Goal: Information Seeking & Learning: Learn about a topic

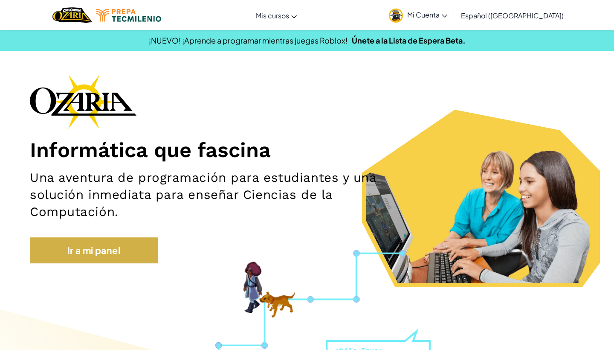
click at [135, 250] on link "Ir a mi panel" at bounding box center [94, 250] width 128 height 26
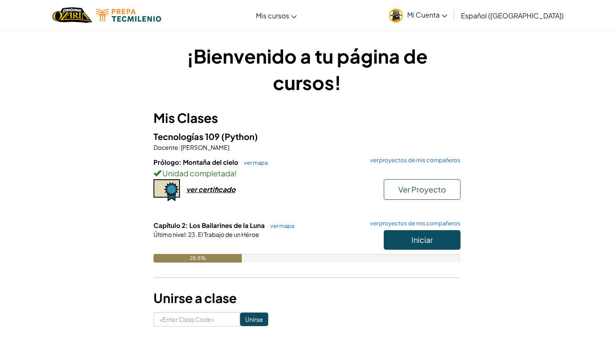
click at [319, 237] on span "Iniciar" at bounding box center [421, 240] width 21 height 10
click at [319, 232] on button "Iniciar" at bounding box center [422, 240] width 77 height 20
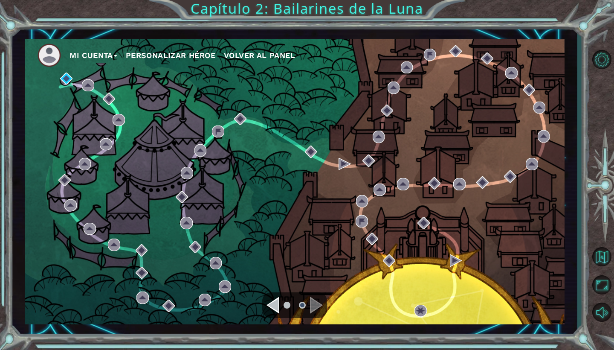
click at [276, 301] on div "Navigate to the previous page" at bounding box center [273, 304] width 13 height 17
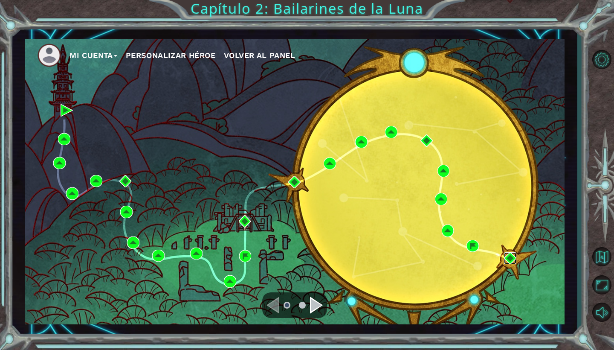
click at [319, 258] on img at bounding box center [510, 258] width 12 height 12
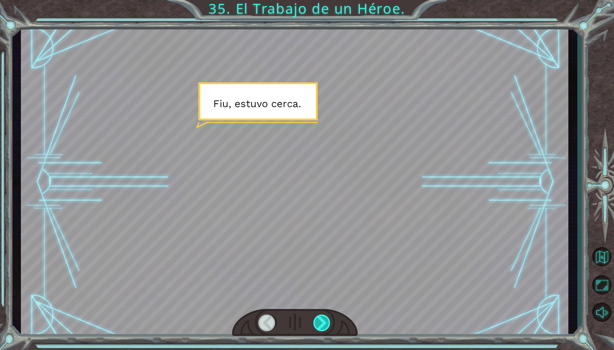
click at [319, 301] on div at bounding box center [321, 322] width 17 height 17
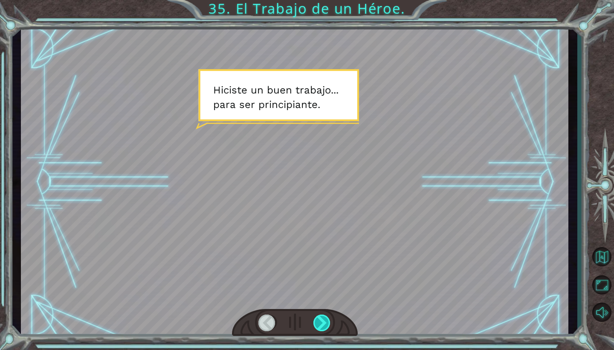
click at [319, 301] on div at bounding box center [321, 322] width 17 height 17
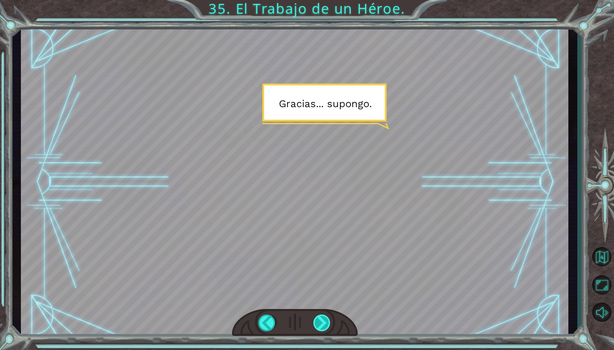
click at [319, 301] on div at bounding box center [321, 322] width 17 height 17
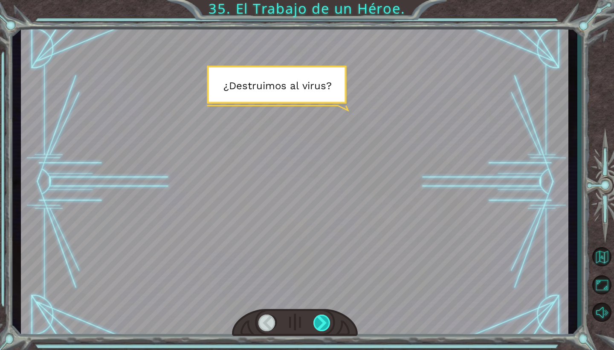
click at [319, 301] on div at bounding box center [321, 322] width 17 height 17
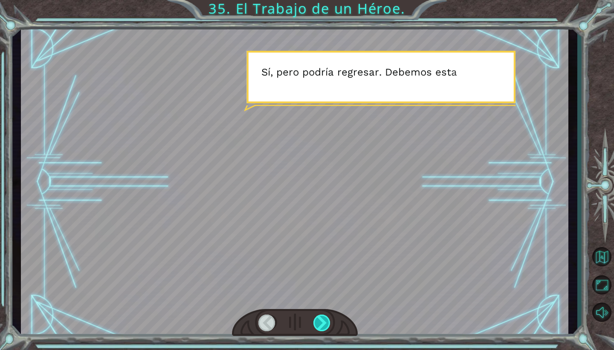
click at [319, 301] on div at bounding box center [321, 322] width 17 height 17
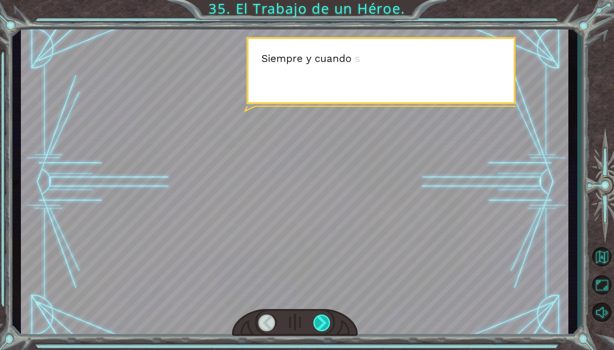
click at [319, 301] on div at bounding box center [321, 322] width 17 height 17
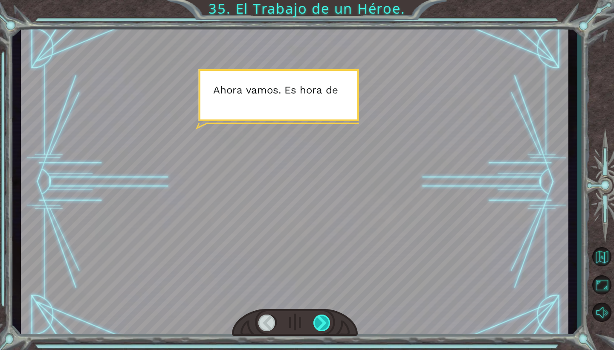
click at [319, 301] on div at bounding box center [321, 322] width 17 height 17
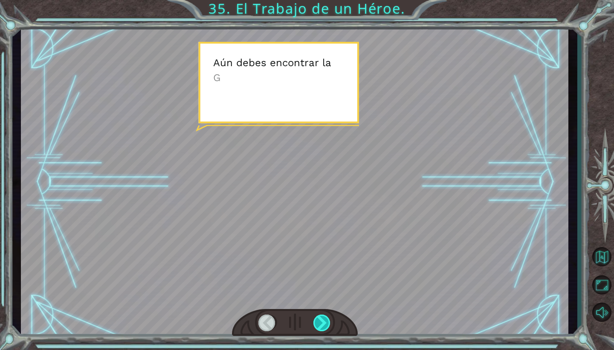
click at [319, 301] on div at bounding box center [321, 322] width 17 height 17
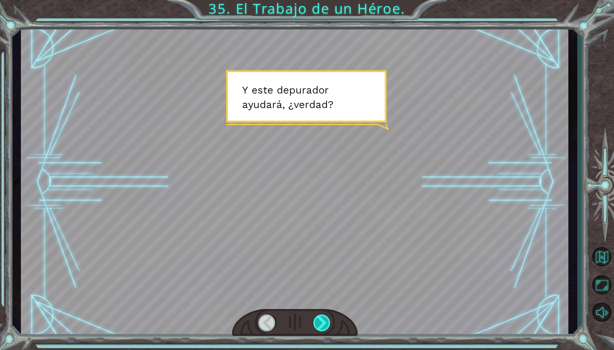
click at [319, 301] on div at bounding box center [321, 322] width 17 height 17
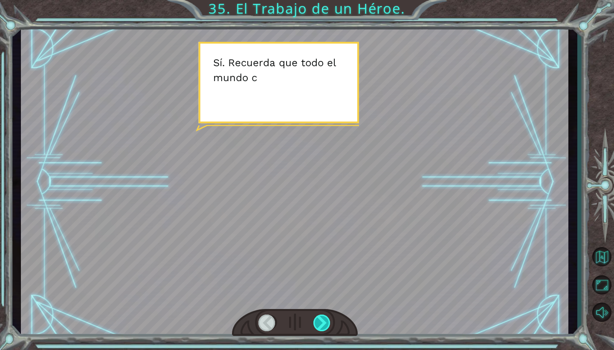
click at [319, 301] on div at bounding box center [321, 322] width 17 height 17
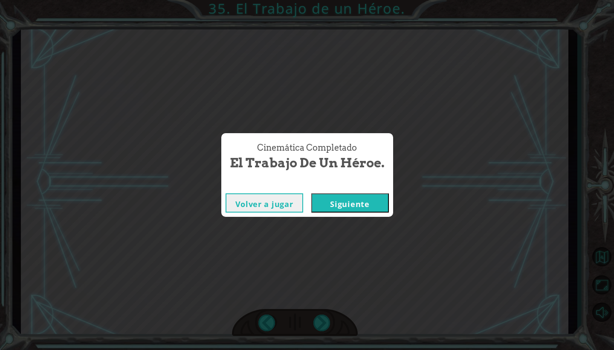
click at [319, 276] on div "Cinemática Completado El Trabajo de un Héroe. Volver a jugar [GEOGRAPHIC_DATA]" at bounding box center [307, 175] width 614 height 350
click at [319, 206] on button "Siguiente" at bounding box center [350, 202] width 78 height 19
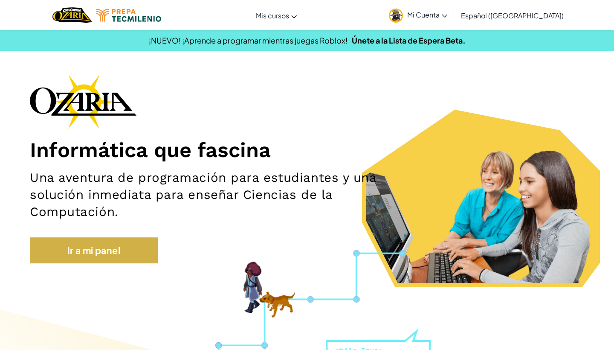
click at [110, 250] on link "Ir a mi panel" at bounding box center [94, 250] width 128 height 26
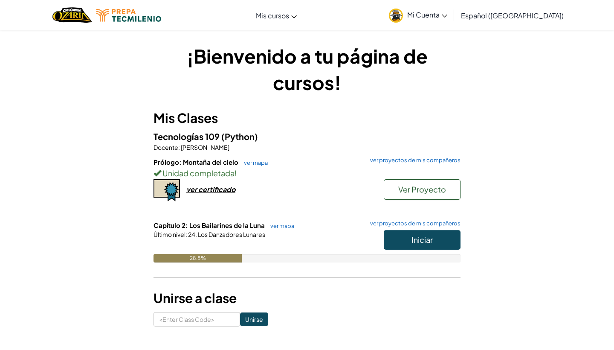
click at [416, 240] on span "Iniciar" at bounding box center [421, 240] width 21 height 10
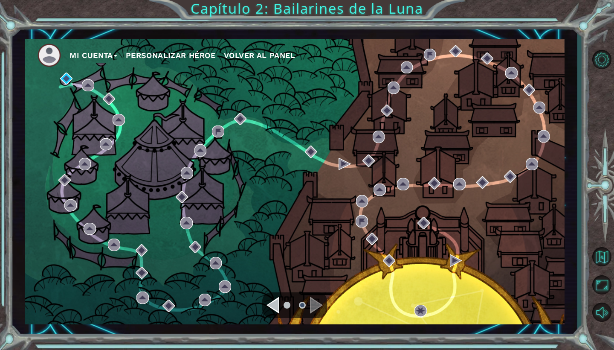
click at [100, 85] on div "Mi Cuenta Personalizar héroe Volver al panel" at bounding box center [295, 181] width 540 height 285
click at [94, 90] on div "Mi Cuenta Personalizar héroe Volver al panel" at bounding box center [295, 181] width 540 height 285
click at [64, 78] on img at bounding box center [66, 78] width 12 height 12
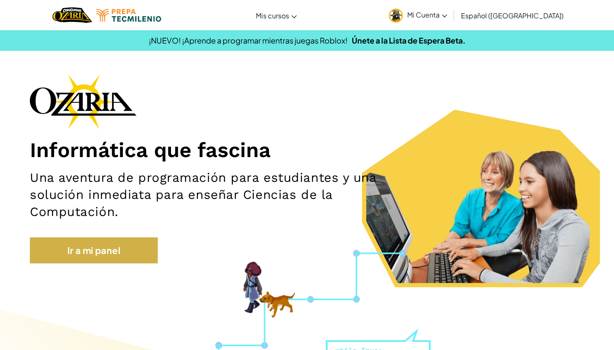
click at [129, 259] on link "Ir a mi panel" at bounding box center [94, 250] width 128 height 26
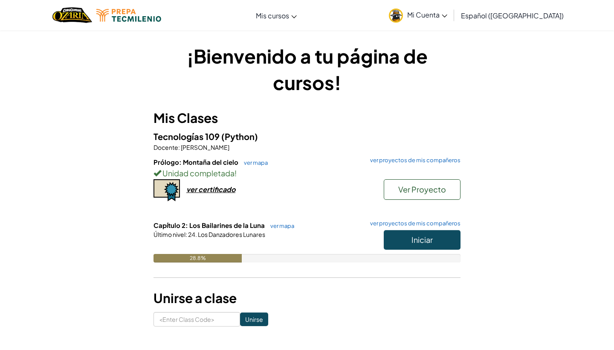
click at [414, 243] on span "Iniciar" at bounding box center [421, 240] width 21 height 10
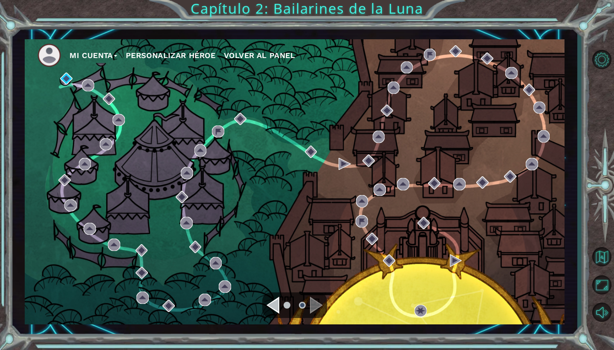
click at [273, 305] on div "Navigate to the previous page" at bounding box center [273, 304] width 13 height 17
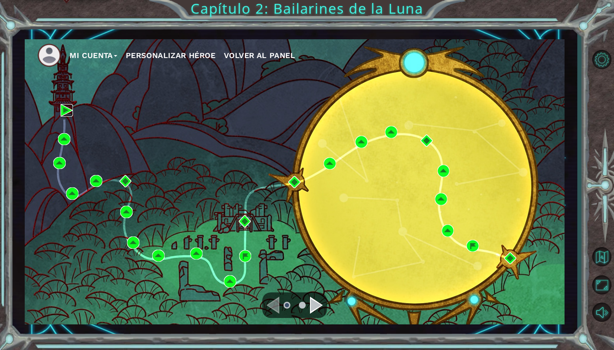
click at [61, 111] on img at bounding box center [67, 110] width 12 height 12
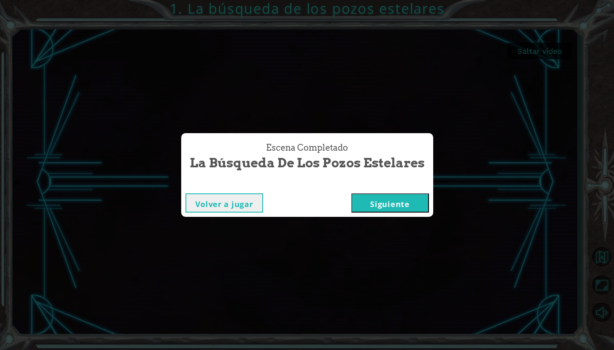
click at [402, 210] on button "Siguiente" at bounding box center [390, 202] width 78 height 19
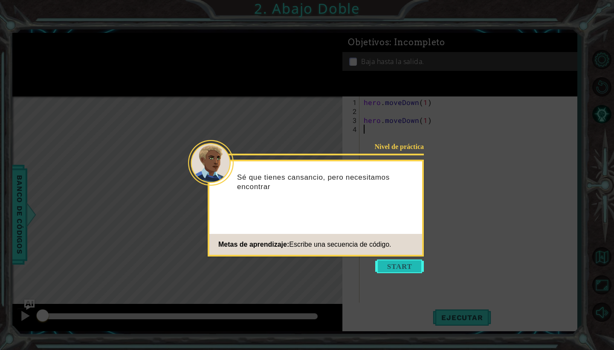
click at [403, 267] on button "Start" at bounding box center [399, 266] width 49 height 14
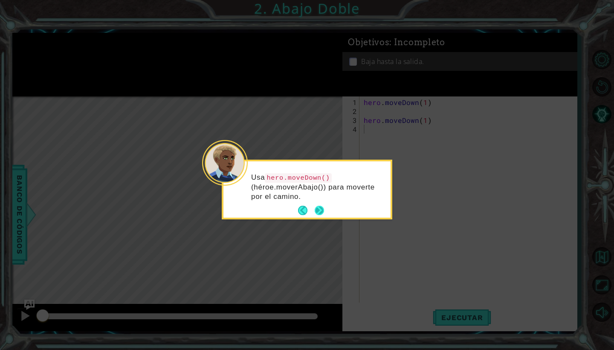
click at [318, 209] on button "Next" at bounding box center [319, 210] width 9 height 9
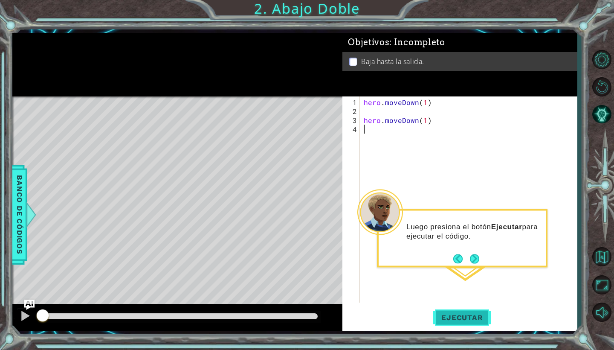
click at [456, 317] on span "Ejecutar" at bounding box center [462, 317] width 58 height 9
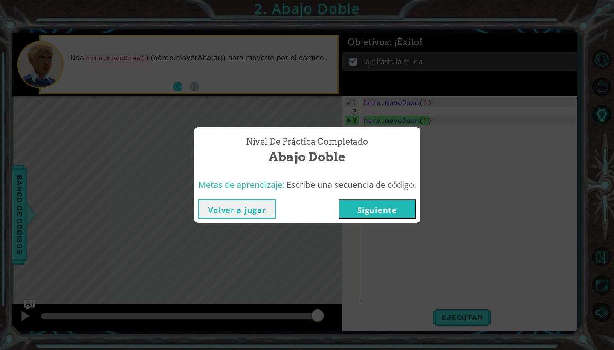
click at [385, 212] on button "Siguiente" at bounding box center [378, 208] width 78 height 19
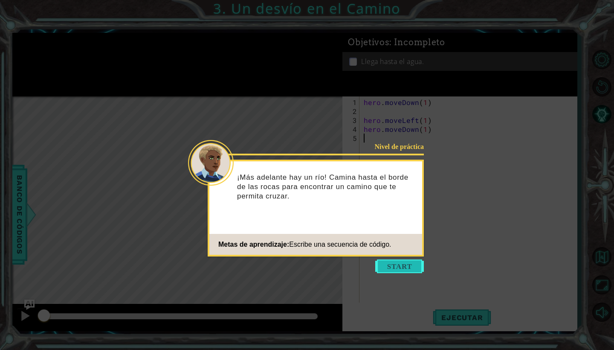
click at [399, 270] on button "Start" at bounding box center [399, 266] width 49 height 14
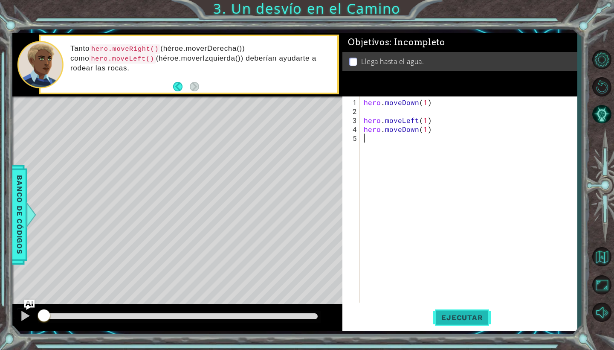
click at [455, 318] on span "Ejecutar" at bounding box center [462, 317] width 58 height 9
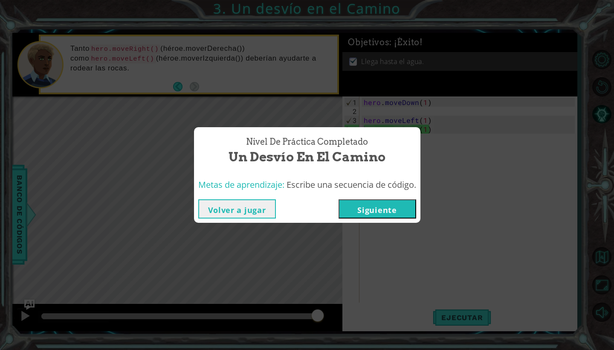
click at [376, 212] on button "Siguiente" at bounding box center [378, 208] width 78 height 19
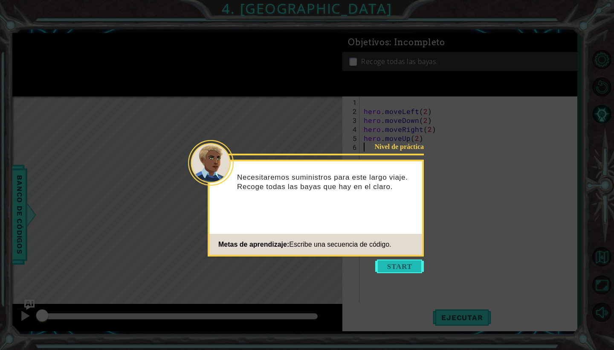
click at [396, 268] on button "Start" at bounding box center [399, 266] width 49 height 14
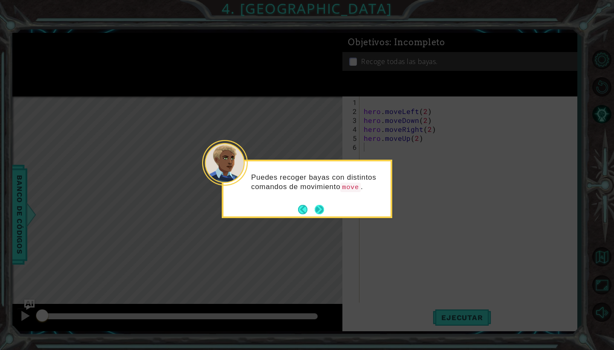
click at [325, 206] on button "Next" at bounding box center [319, 209] width 11 height 11
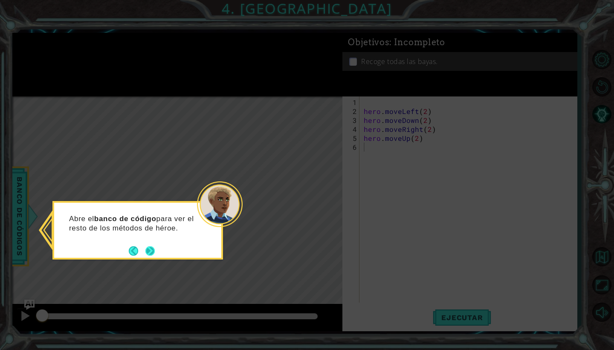
click at [152, 248] on button "Next" at bounding box center [150, 251] width 10 height 10
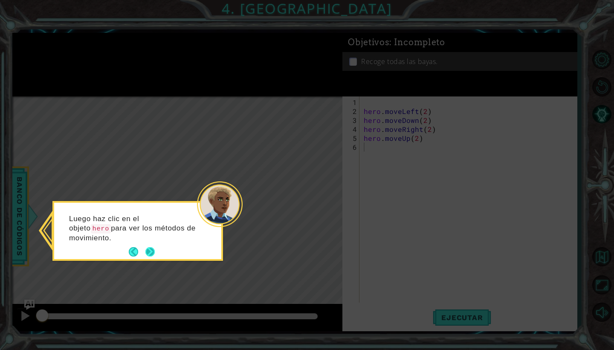
click at [151, 250] on button "Next" at bounding box center [150, 252] width 14 height 14
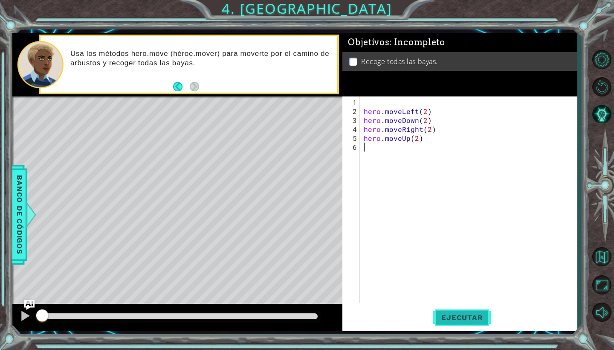
click at [464, 321] on span "Ejecutar" at bounding box center [462, 317] width 58 height 9
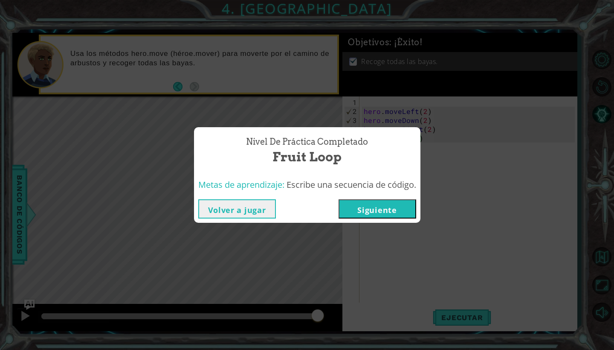
click at [387, 214] on button "Siguiente" at bounding box center [378, 208] width 78 height 19
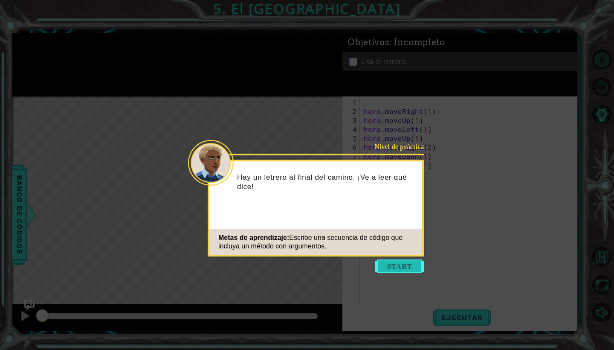
click at [398, 265] on button "Start" at bounding box center [399, 266] width 49 height 14
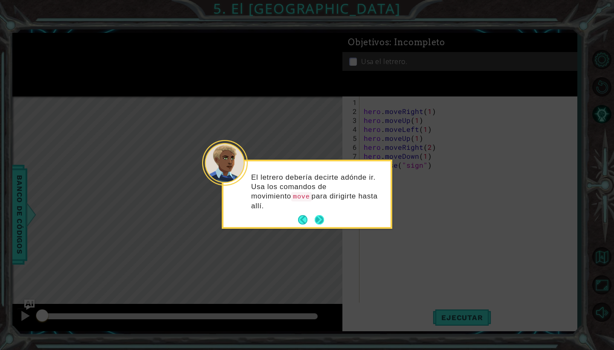
click at [322, 215] on button "Next" at bounding box center [319, 219] width 9 height 9
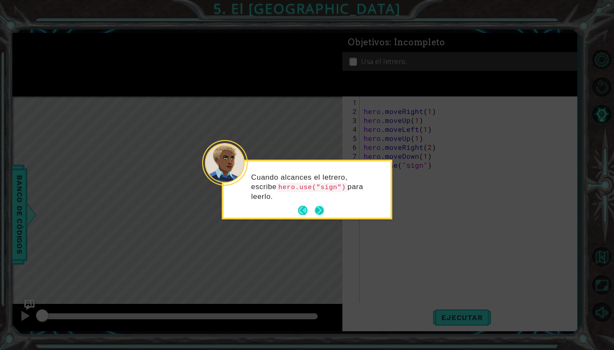
click at [322, 213] on button "Next" at bounding box center [319, 210] width 9 height 9
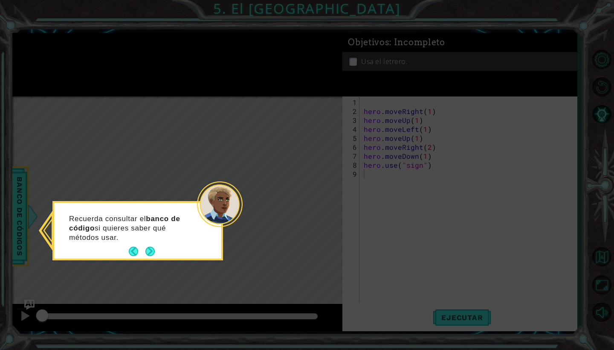
click at [157, 250] on div "Recuerda consultar el banco de código si quieres saber qué métodos usar." at bounding box center [137, 232] width 167 height 52
click at [151, 250] on button "Next" at bounding box center [150, 251] width 13 height 13
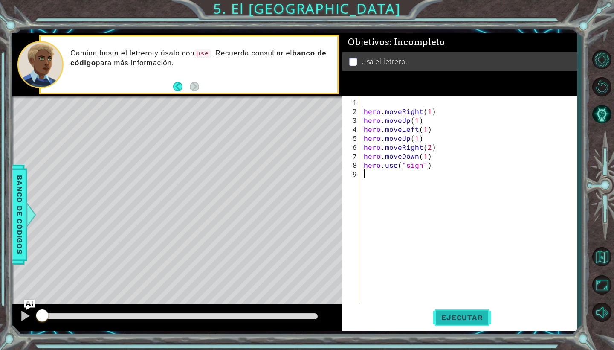
click at [456, 317] on span "Ejecutar" at bounding box center [462, 317] width 58 height 9
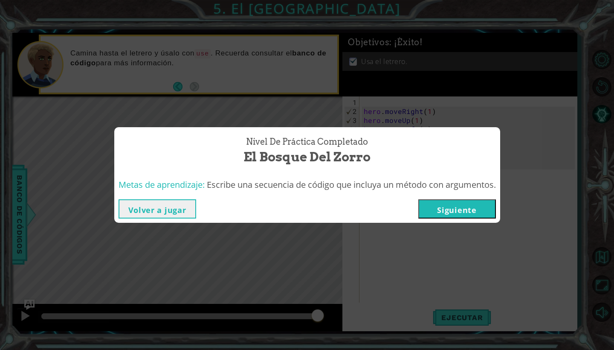
click at [454, 211] on button "Siguiente" at bounding box center [457, 208] width 78 height 19
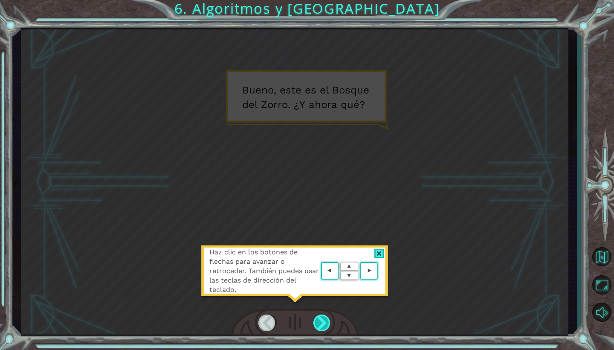
click at [319, 320] on div at bounding box center [321, 322] width 17 height 17
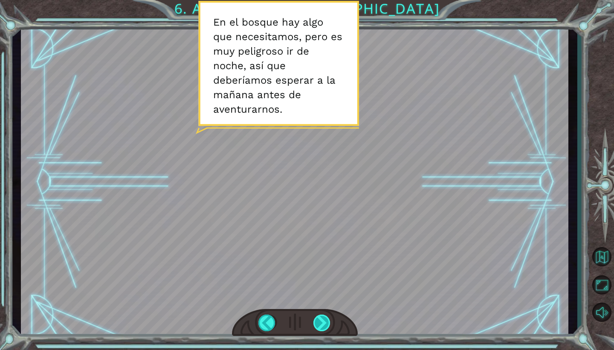
click at [323, 325] on div at bounding box center [321, 322] width 17 height 17
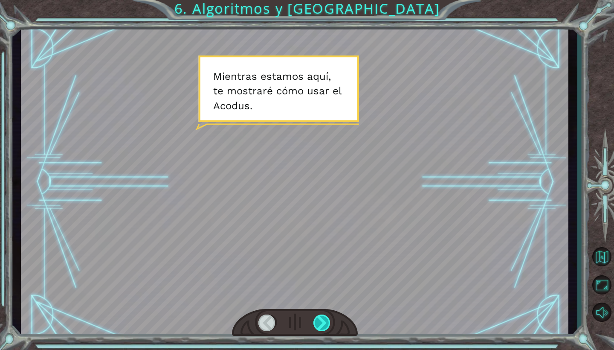
click at [323, 325] on div at bounding box center [321, 322] width 17 height 17
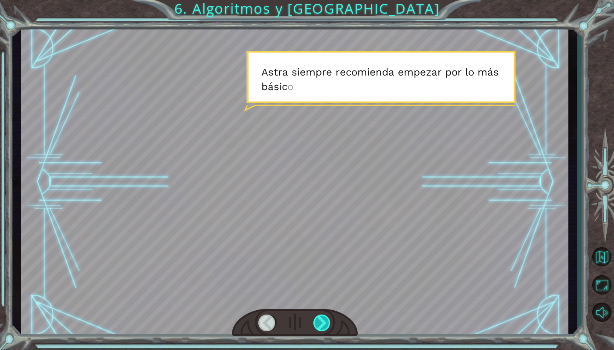
click at [323, 325] on div at bounding box center [321, 322] width 17 height 17
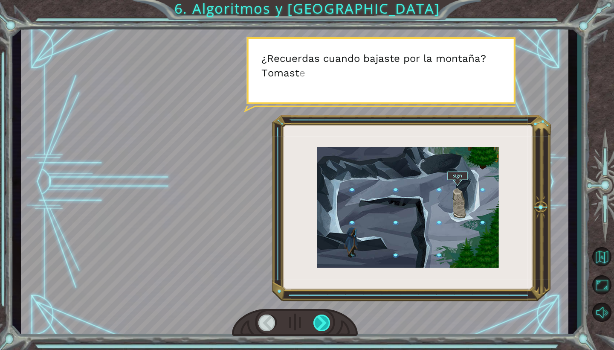
click at [323, 325] on div at bounding box center [321, 322] width 17 height 17
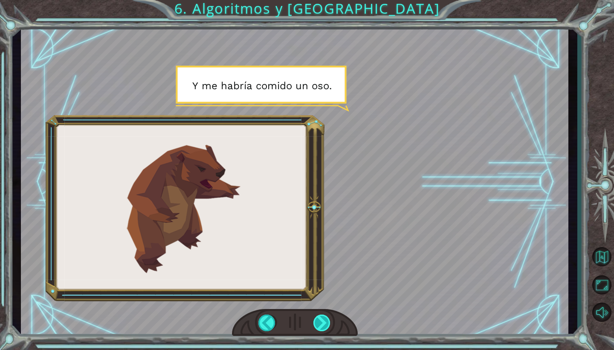
click at [323, 325] on div at bounding box center [321, 322] width 17 height 17
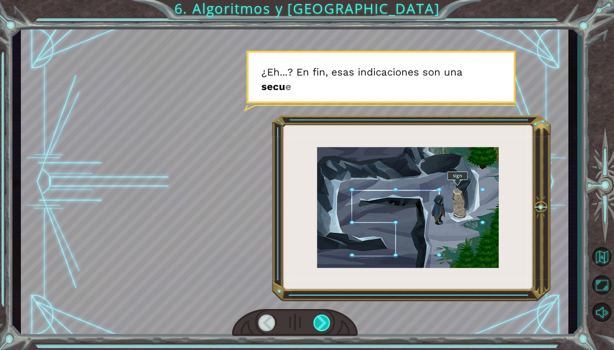
click at [323, 325] on div at bounding box center [321, 322] width 17 height 17
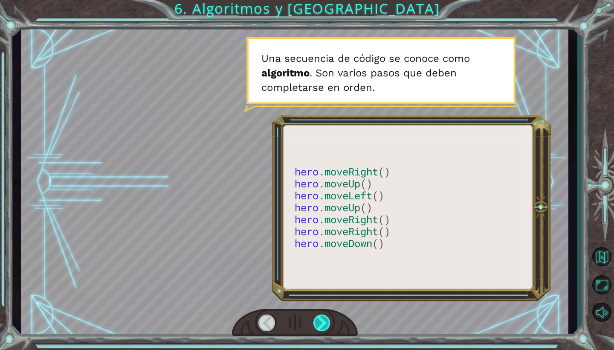
click at [323, 325] on div at bounding box center [321, 322] width 17 height 17
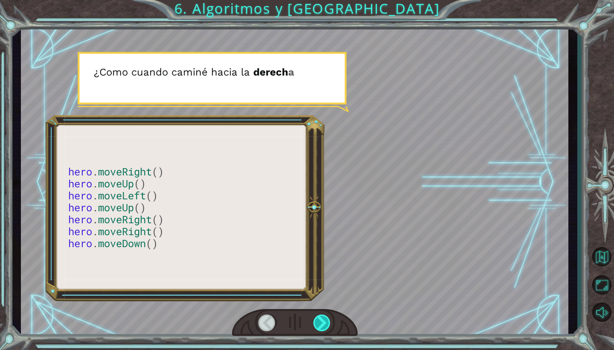
click at [323, 325] on div at bounding box center [321, 322] width 17 height 17
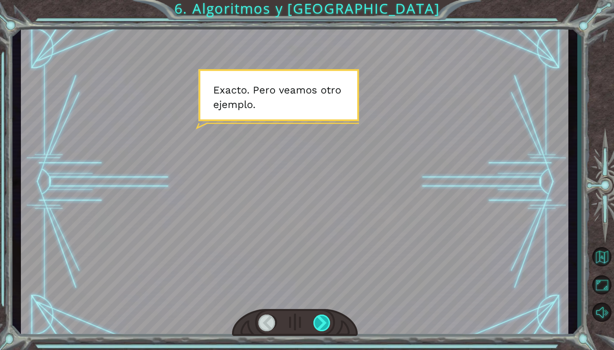
click at [323, 325] on div at bounding box center [321, 322] width 17 height 17
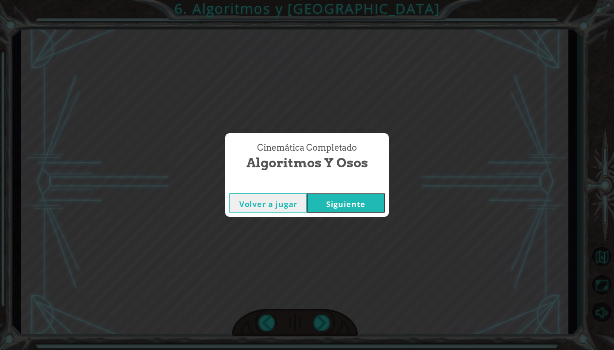
click at [350, 205] on button "Siguiente" at bounding box center [346, 202] width 78 height 19
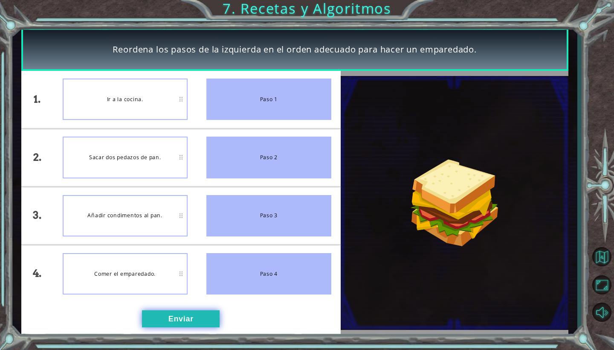
click at [180, 317] on button "Enviar" at bounding box center [181, 318] width 78 height 17
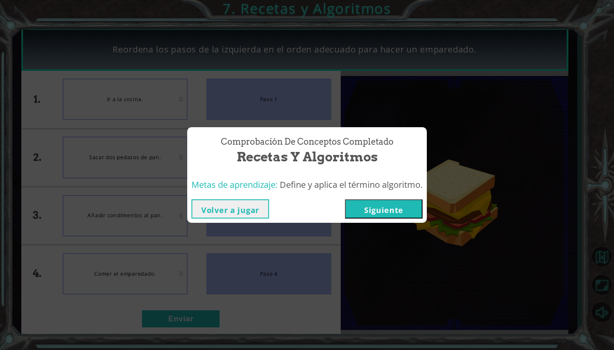
click at [390, 209] on button "Siguiente" at bounding box center [384, 208] width 78 height 19
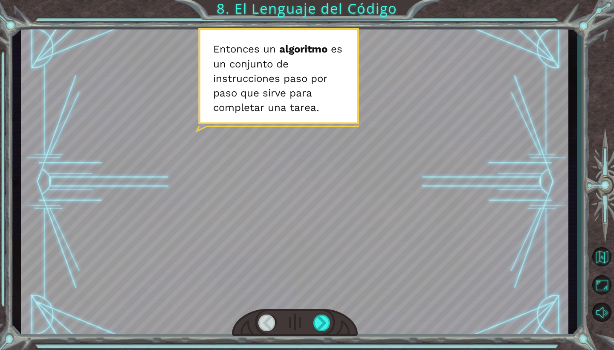
click at [304, 194] on div at bounding box center [294, 182] width 547 height 308
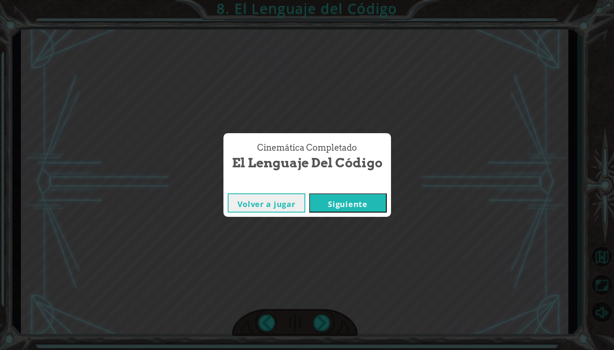
click at [343, 204] on button "Siguiente" at bounding box center [348, 202] width 78 height 19
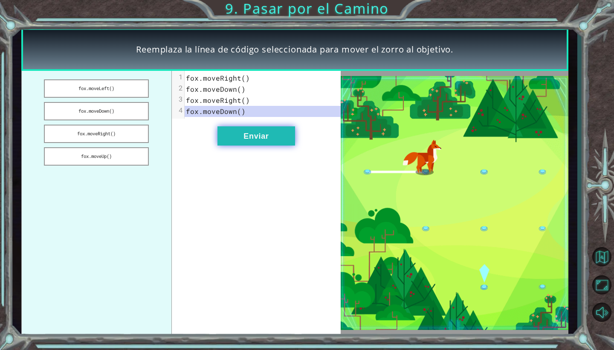
click at [257, 139] on button "Enviar" at bounding box center [256, 135] width 78 height 19
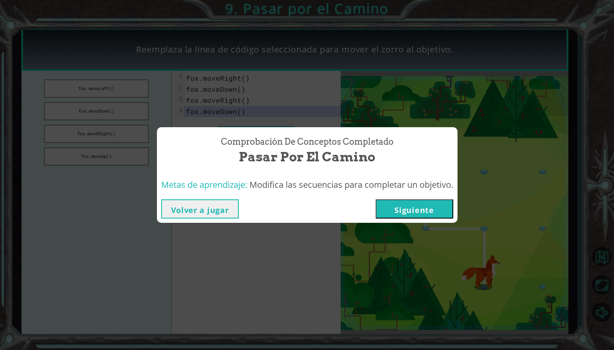
click at [407, 217] on button "Siguiente" at bounding box center [415, 208] width 78 height 19
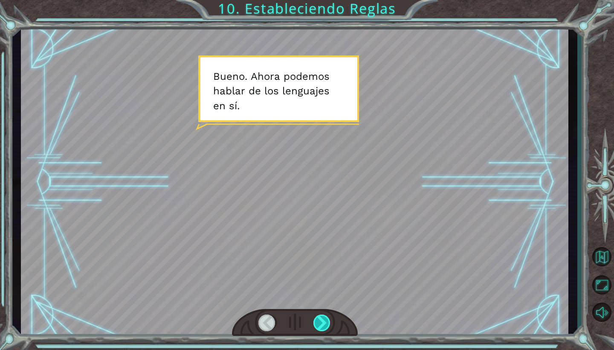
click at [322, 326] on div at bounding box center [321, 322] width 17 height 17
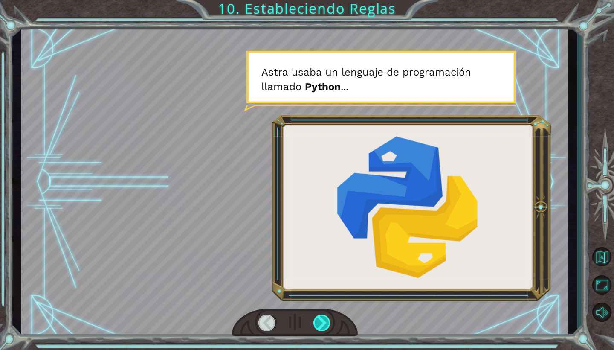
click at [322, 326] on div at bounding box center [321, 322] width 17 height 17
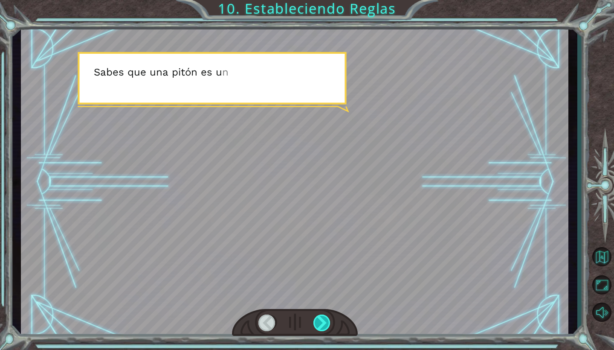
click at [322, 326] on div at bounding box center [321, 322] width 17 height 17
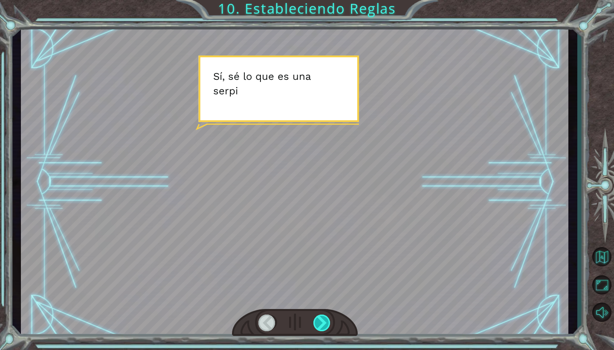
click at [322, 326] on div at bounding box center [321, 322] width 17 height 17
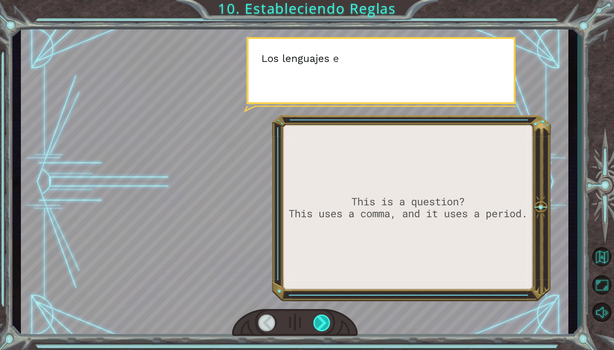
click at [322, 326] on div at bounding box center [321, 322] width 17 height 17
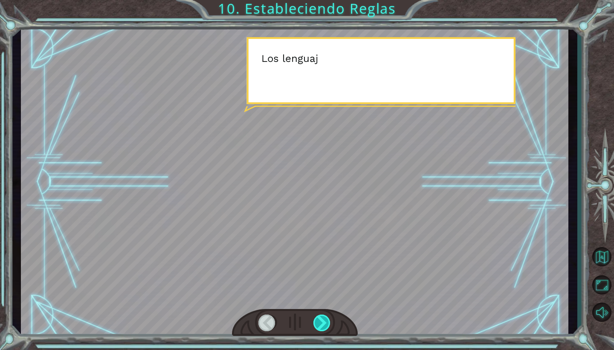
click at [322, 326] on div at bounding box center [321, 322] width 17 height 17
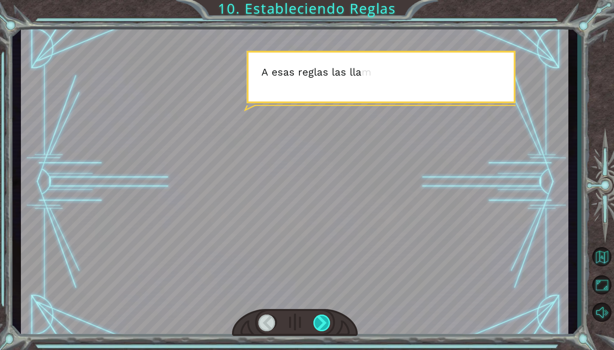
click at [322, 326] on div at bounding box center [321, 322] width 17 height 17
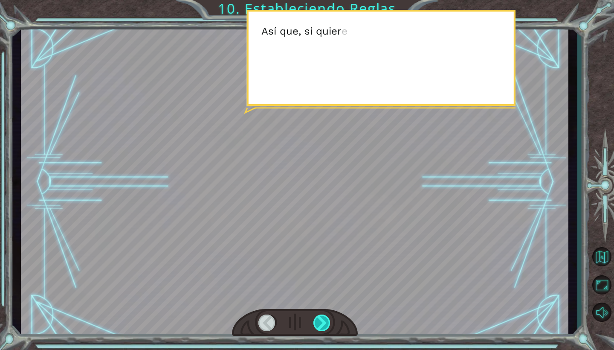
click at [322, 326] on div at bounding box center [321, 322] width 17 height 17
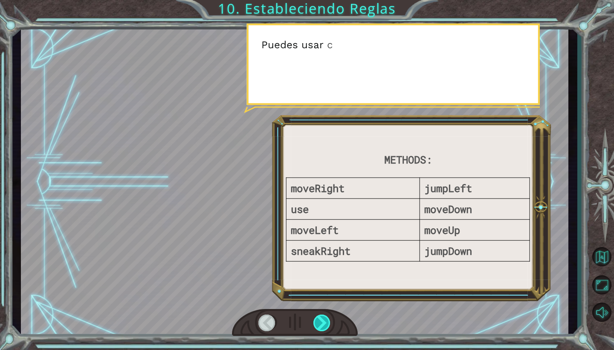
click at [322, 326] on div at bounding box center [321, 322] width 17 height 17
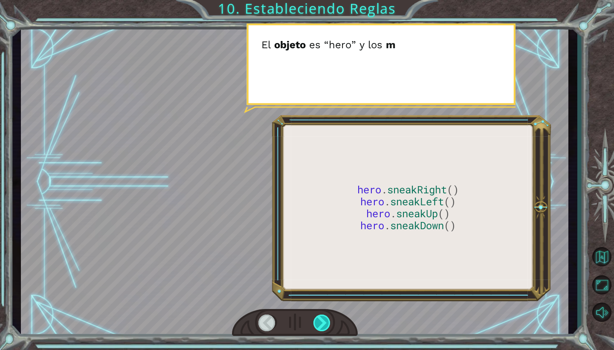
click at [322, 326] on div at bounding box center [321, 322] width 17 height 17
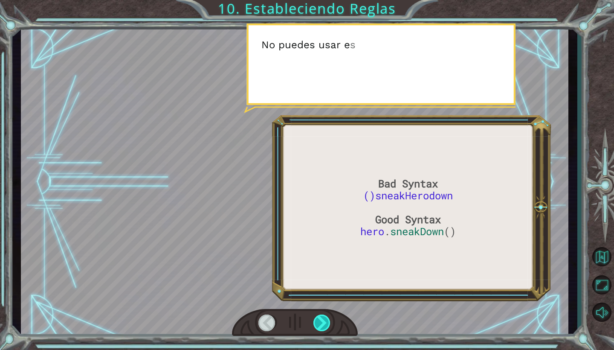
click at [322, 326] on div at bounding box center [321, 322] width 17 height 17
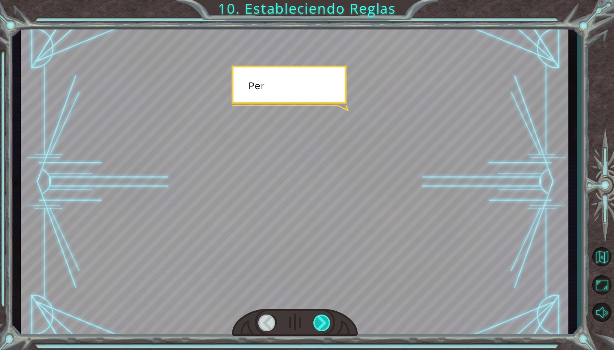
click at [322, 326] on div at bounding box center [321, 322] width 17 height 17
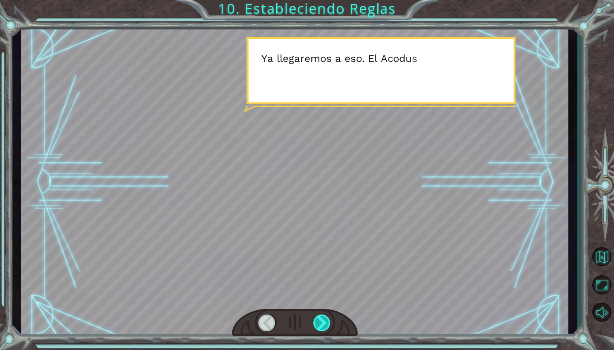
click at [322, 326] on div at bounding box center [321, 322] width 17 height 17
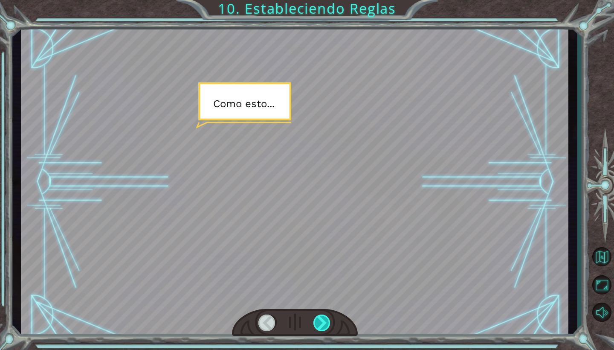
click at [322, 326] on div at bounding box center [321, 322] width 17 height 17
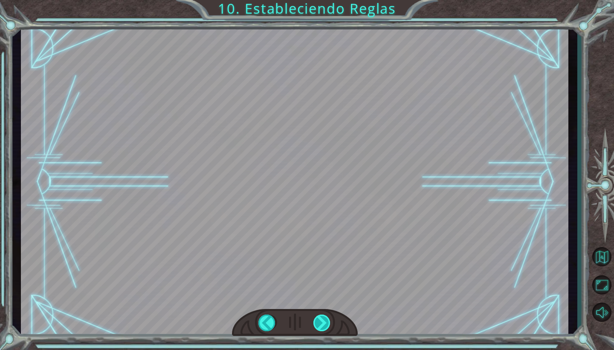
click at [322, 0] on div "Bad Syntax ()sneakHerodown Good Syntax hero . sneakDown () B u e n o . A h o r …" at bounding box center [307, 0] width 614 height 0
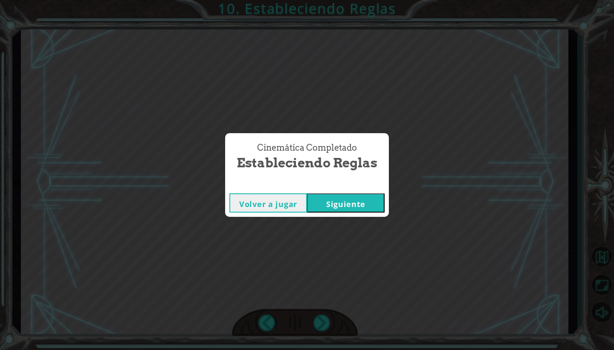
click at [359, 198] on button "Siguiente" at bounding box center [346, 202] width 78 height 19
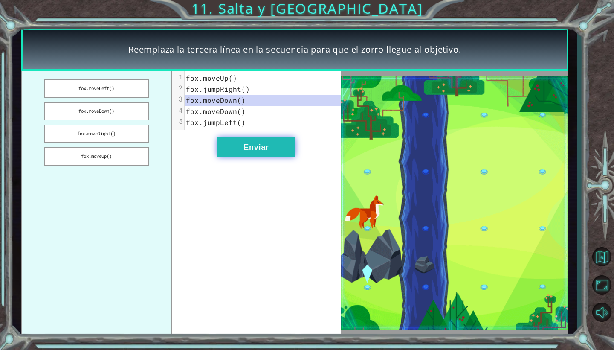
click at [257, 151] on button "Enviar" at bounding box center [256, 146] width 78 height 19
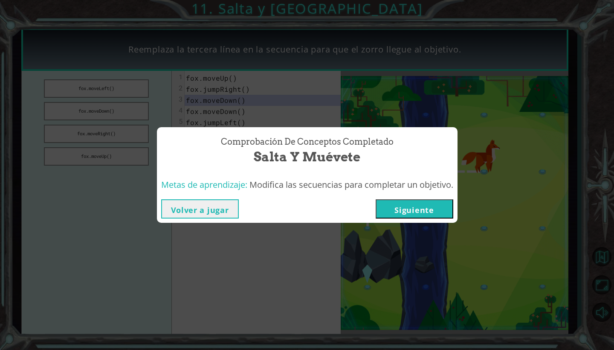
click at [414, 210] on button "Siguiente" at bounding box center [415, 208] width 78 height 19
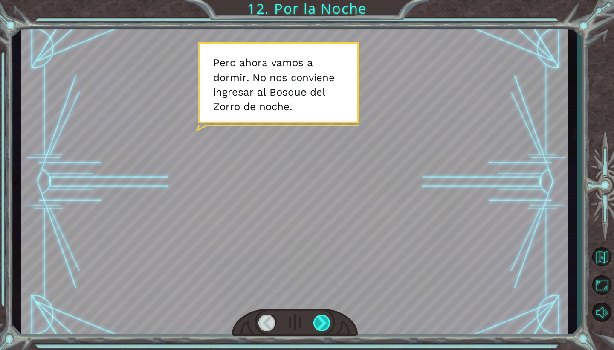
click at [324, 322] on div at bounding box center [321, 322] width 17 height 17
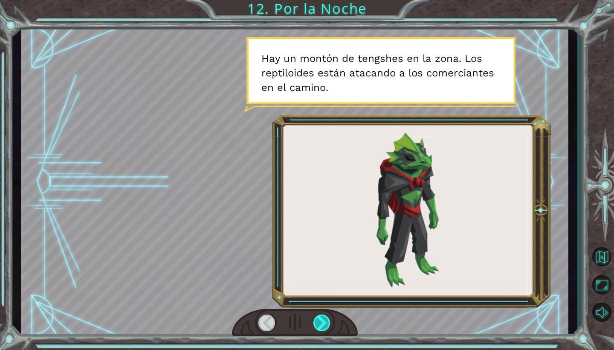
click at [326, 323] on div at bounding box center [321, 322] width 17 height 17
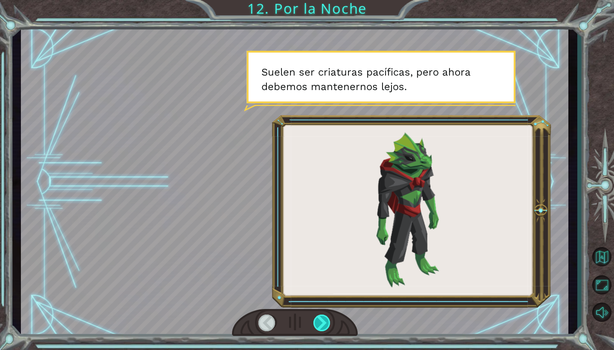
click at [326, 323] on div at bounding box center [321, 322] width 17 height 17
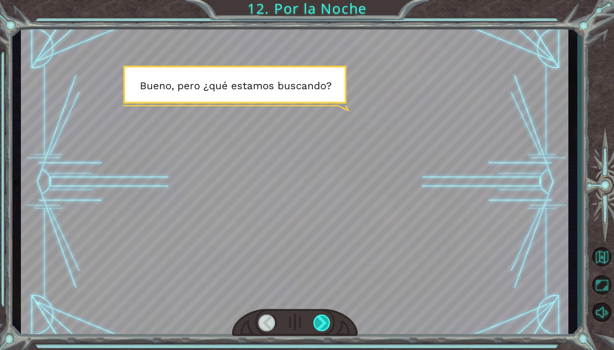
click at [326, 323] on div at bounding box center [321, 322] width 17 height 17
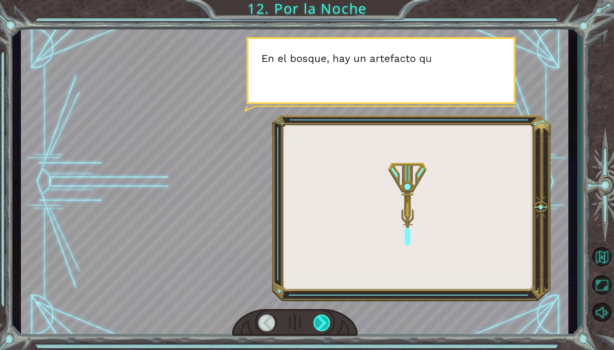
click at [326, 323] on div at bounding box center [321, 322] width 17 height 17
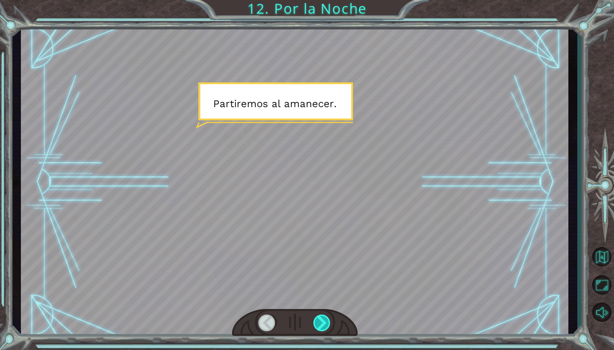
click at [326, 323] on div at bounding box center [321, 322] width 17 height 17
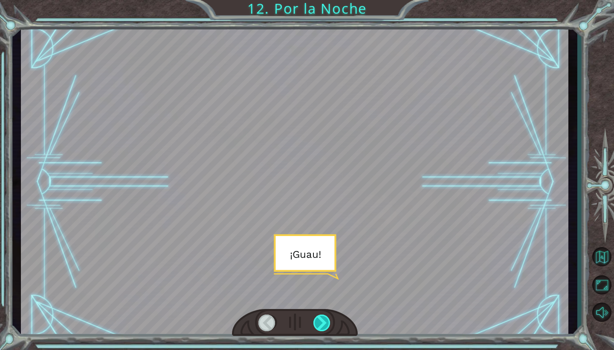
click at [326, 323] on div at bounding box center [321, 322] width 17 height 17
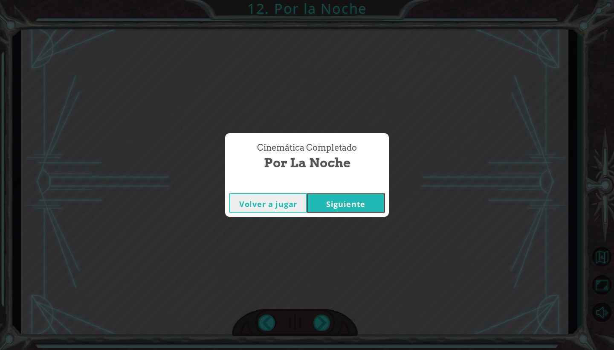
click at [350, 201] on button "Siguiente" at bounding box center [346, 202] width 78 height 19
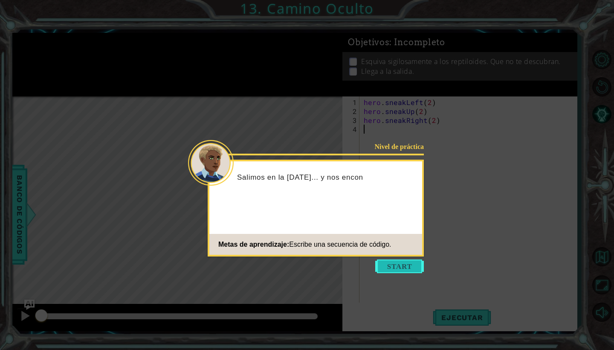
click at [390, 262] on button "Start" at bounding box center [399, 266] width 49 height 14
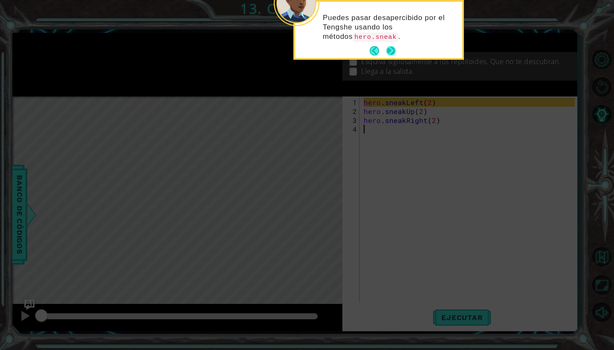
click at [390, 48] on button "Next" at bounding box center [391, 51] width 10 height 10
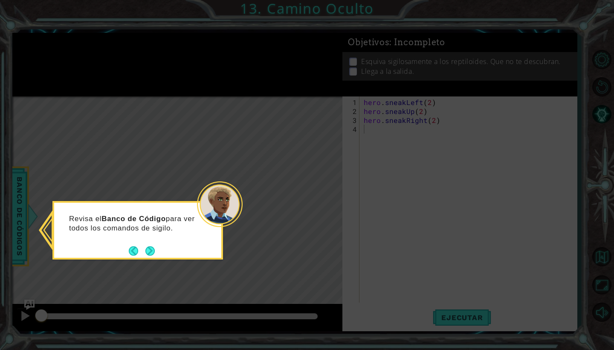
click at [443, 311] on icon at bounding box center [307, 175] width 614 height 350
click at [449, 316] on icon at bounding box center [307, 175] width 614 height 350
click at [190, 239] on div "Revisa el Banco de Código para ver todos los comandos de sigilo." at bounding box center [137, 227] width 167 height 43
click at [148, 247] on button "Next" at bounding box center [149, 250] width 9 height 9
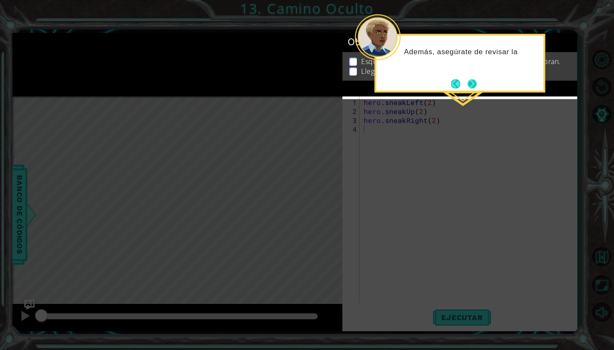
click at [472, 85] on button "Next" at bounding box center [472, 83] width 10 height 10
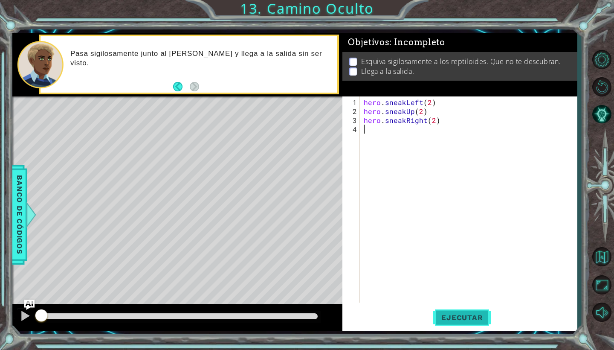
click at [449, 313] on span "Ejecutar" at bounding box center [462, 317] width 58 height 9
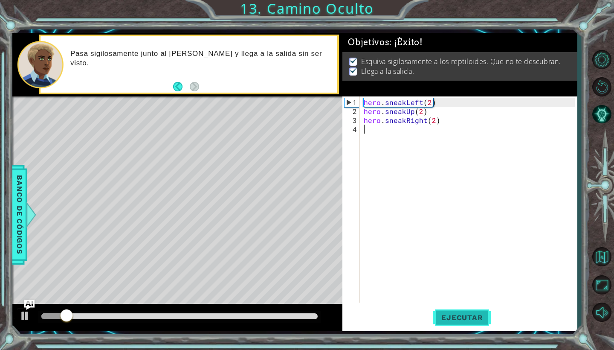
click at [449, 313] on span "Ejecutar" at bounding box center [462, 317] width 58 height 9
click at [458, 319] on span "Ejecutar" at bounding box center [462, 317] width 58 height 9
click at [450, 318] on span "Ejecutar" at bounding box center [462, 317] width 58 height 9
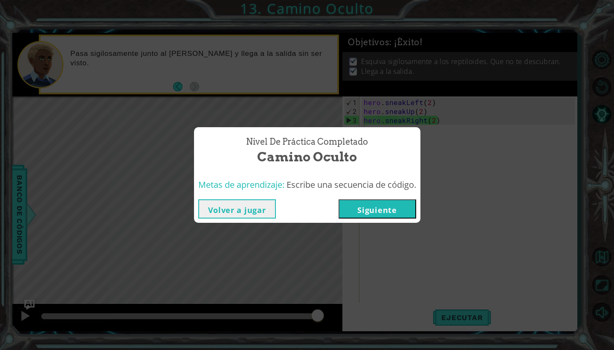
click at [378, 212] on button "Siguiente" at bounding box center [378, 208] width 78 height 19
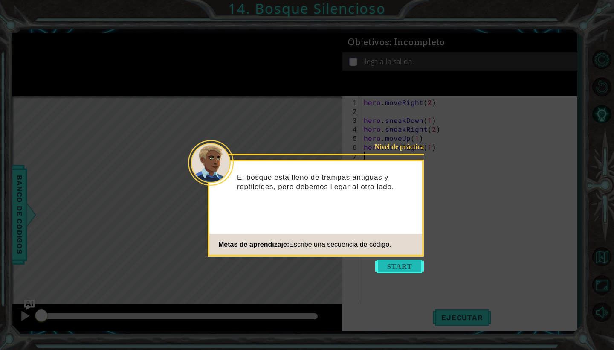
click at [401, 266] on button "Start" at bounding box center [399, 266] width 49 height 14
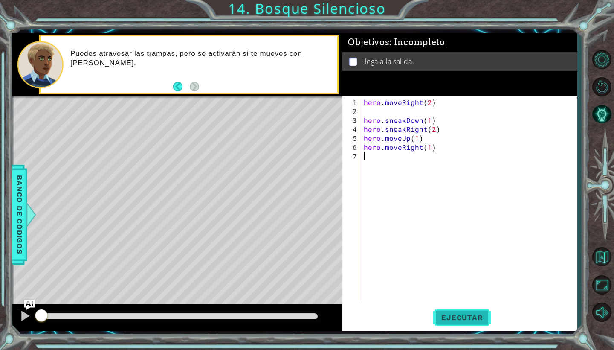
click at [443, 319] on span "Ejecutar" at bounding box center [462, 317] width 58 height 9
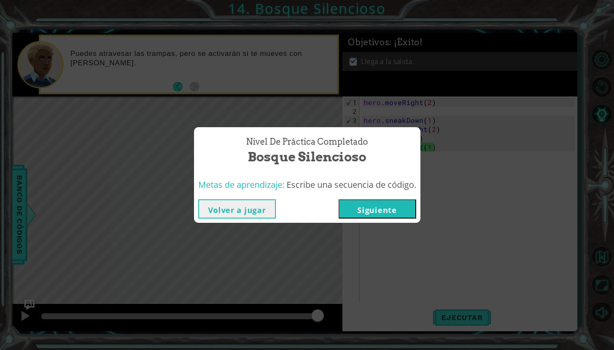
click at [398, 209] on button "Siguiente" at bounding box center [378, 208] width 78 height 19
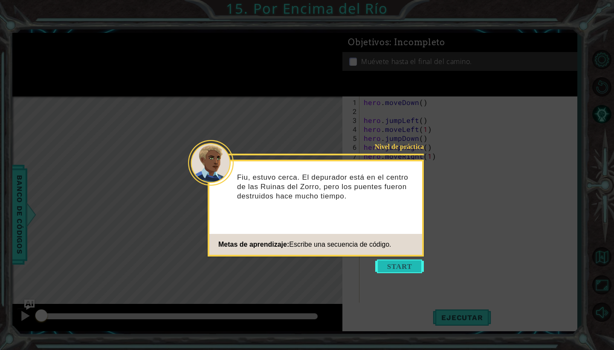
click at [397, 263] on button "Start" at bounding box center [399, 266] width 49 height 14
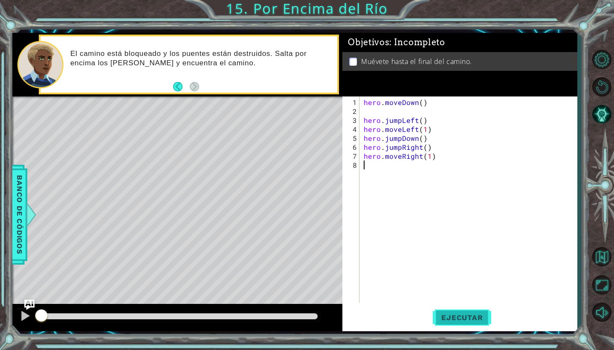
click at [451, 317] on span "Ejecutar" at bounding box center [462, 317] width 58 height 9
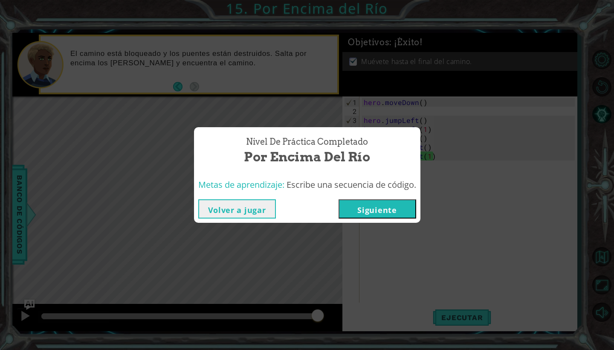
click at [369, 212] on button "Siguiente" at bounding box center [378, 208] width 78 height 19
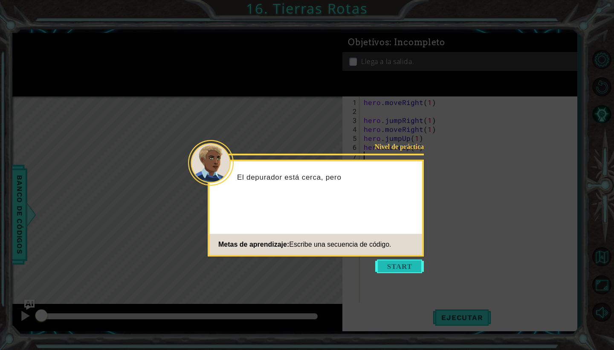
click at [393, 262] on button "Start" at bounding box center [399, 266] width 49 height 14
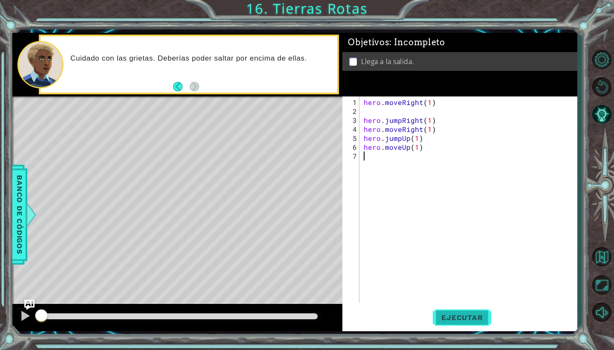
click at [449, 315] on span "Ejecutar" at bounding box center [462, 317] width 58 height 9
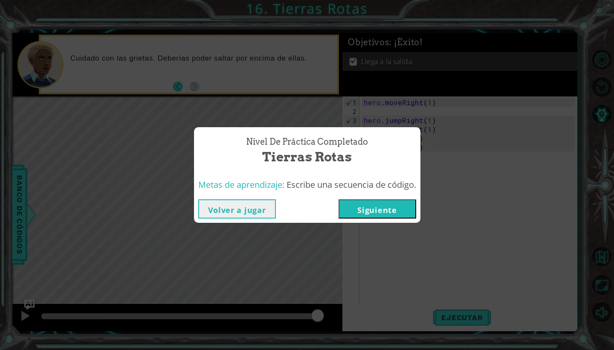
click at [391, 210] on button "Siguiente" at bounding box center [378, 208] width 78 height 19
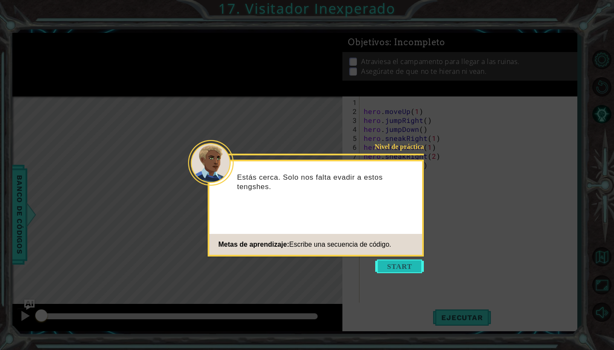
click at [405, 269] on button "Start" at bounding box center [399, 266] width 49 height 14
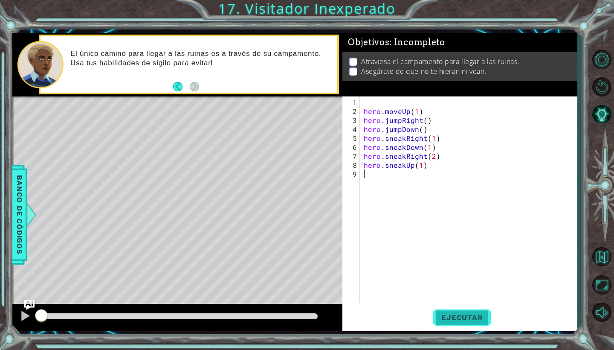
click at [451, 318] on span "Ejecutar" at bounding box center [462, 317] width 58 height 9
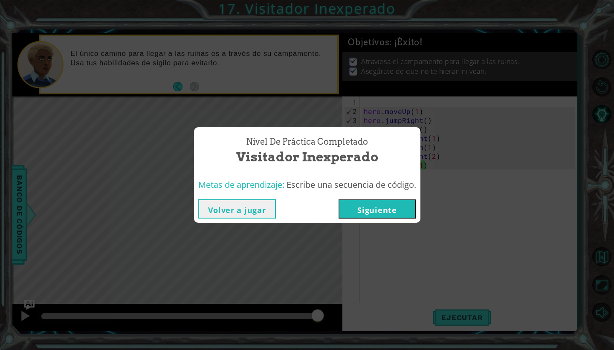
click at [391, 211] on button "Siguiente" at bounding box center [378, 208] width 78 height 19
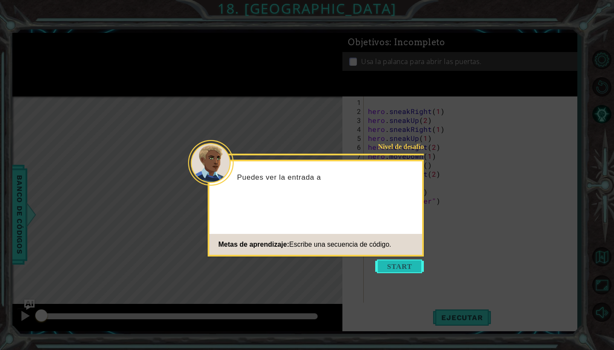
click at [397, 267] on button "Start" at bounding box center [399, 266] width 49 height 14
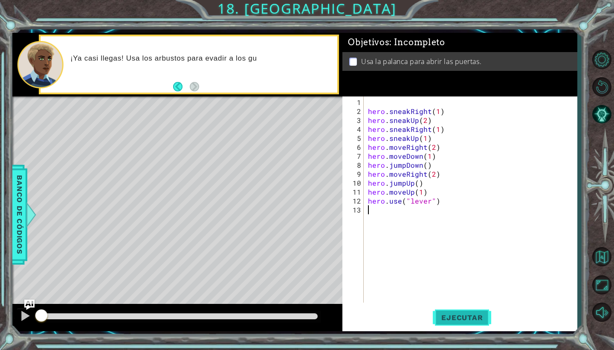
click at [448, 314] on span "Ejecutar" at bounding box center [462, 317] width 58 height 9
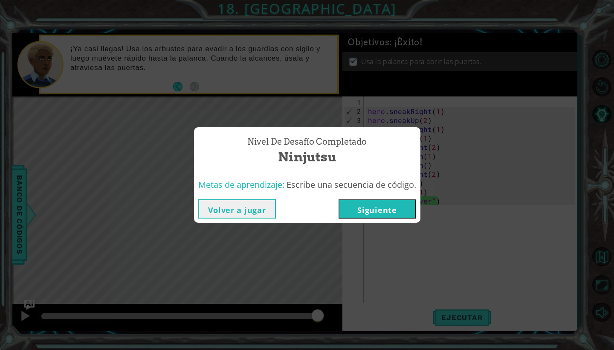
click at [398, 210] on button "Siguiente" at bounding box center [378, 208] width 78 height 19
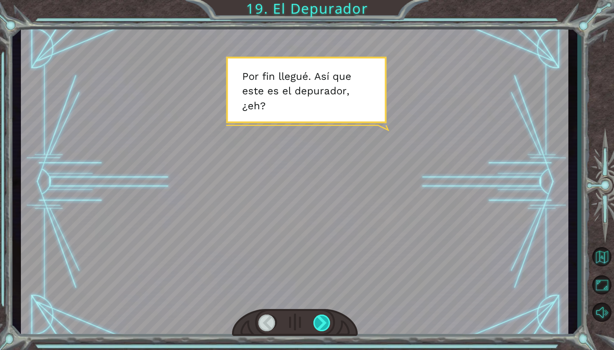
click at [327, 322] on div at bounding box center [321, 322] width 17 height 17
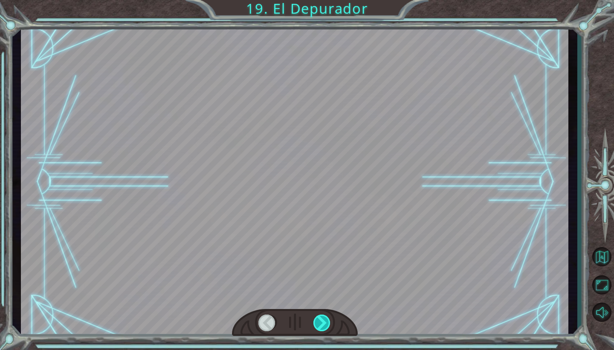
click at [327, 322] on div at bounding box center [321, 322] width 17 height 17
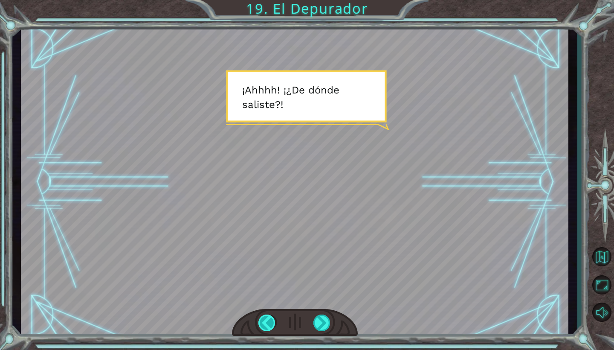
click at [266, 323] on div at bounding box center [266, 322] width 17 height 17
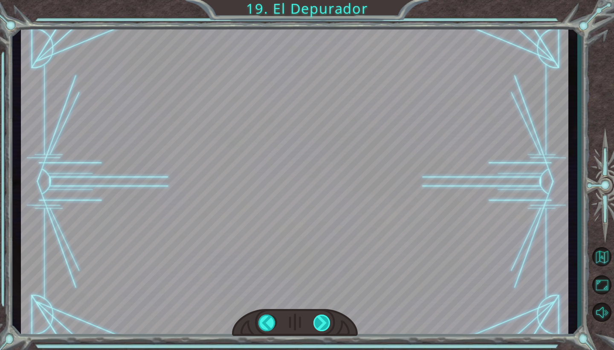
click at [326, 329] on div at bounding box center [321, 322] width 17 height 17
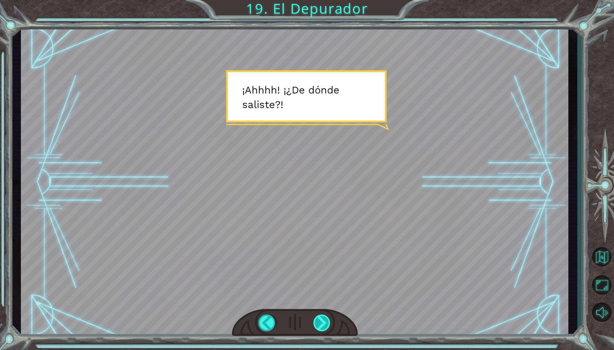
click at [322, 318] on div at bounding box center [321, 322] width 17 height 17
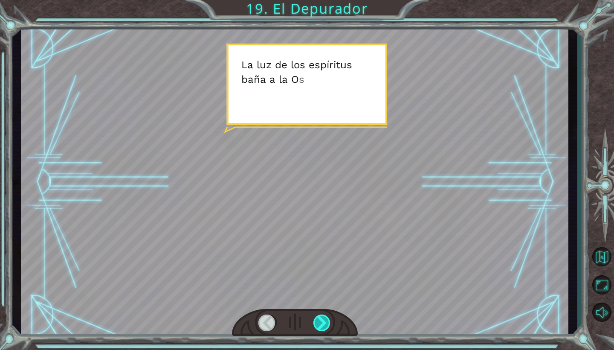
click at [322, 318] on div at bounding box center [321, 322] width 17 height 17
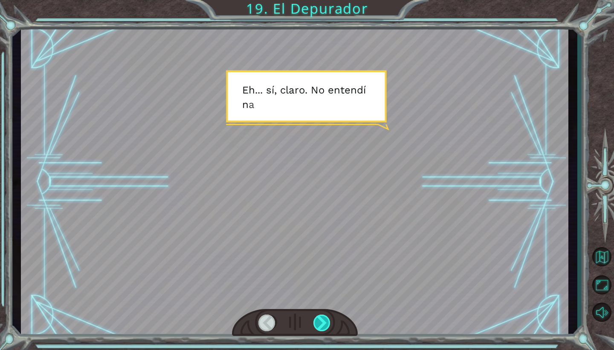
click at [322, 318] on div at bounding box center [321, 322] width 17 height 17
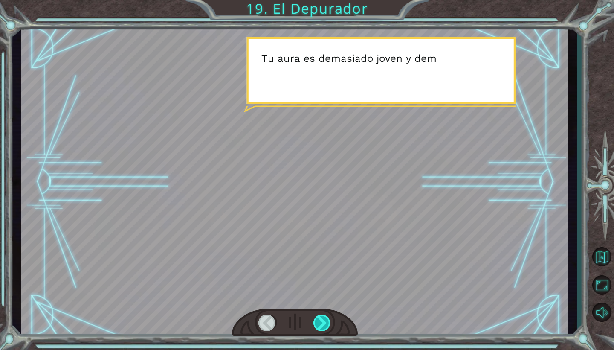
click at [322, 318] on div at bounding box center [321, 322] width 17 height 17
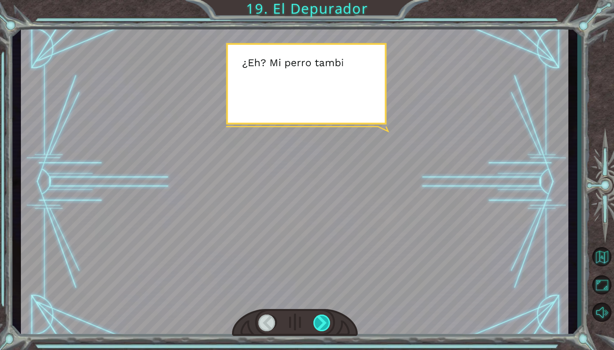
click at [322, 318] on div at bounding box center [321, 322] width 17 height 17
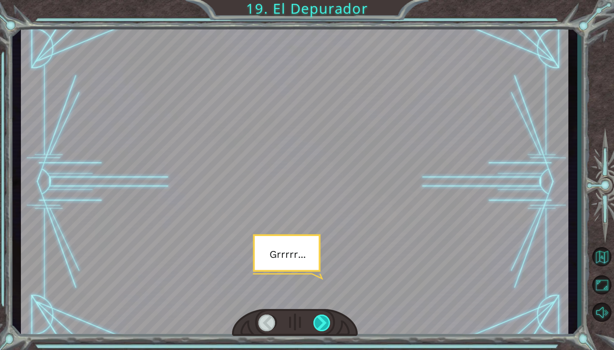
click at [322, 318] on div at bounding box center [321, 322] width 17 height 17
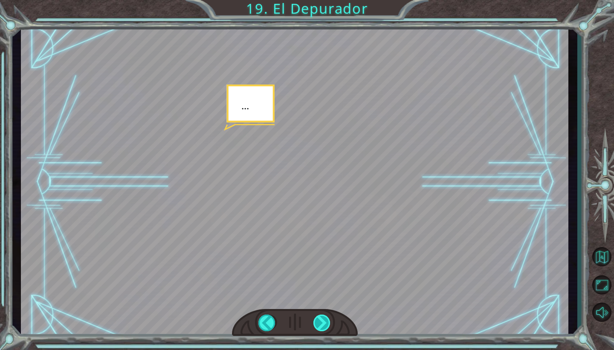
click at [322, 318] on div at bounding box center [321, 322] width 17 height 17
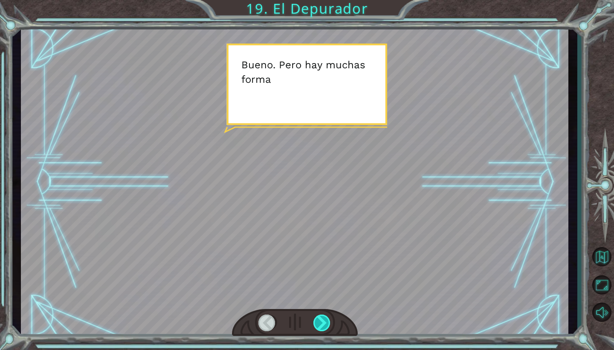
click at [322, 318] on div at bounding box center [321, 322] width 17 height 17
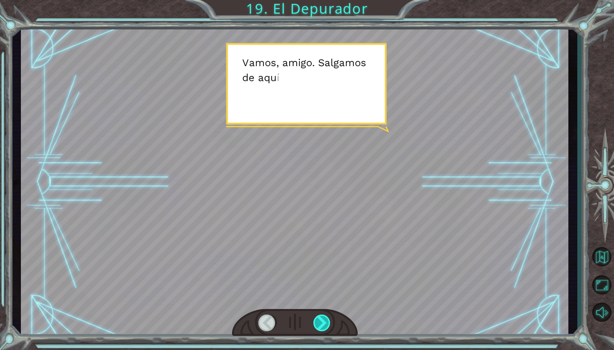
click at [322, 318] on div at bounding box center [321, 322] width 17 height 17
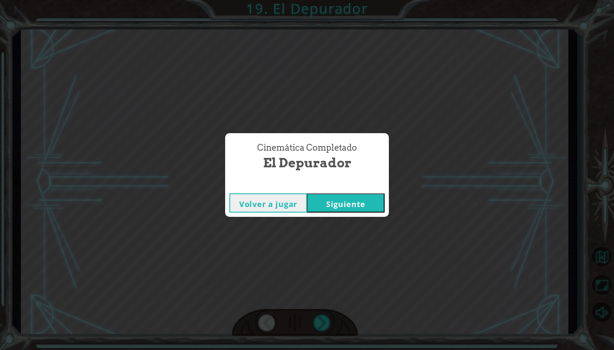
click at [349, 203] on button "Siguiente" at bounding box center [346, 202] width 78 height 19
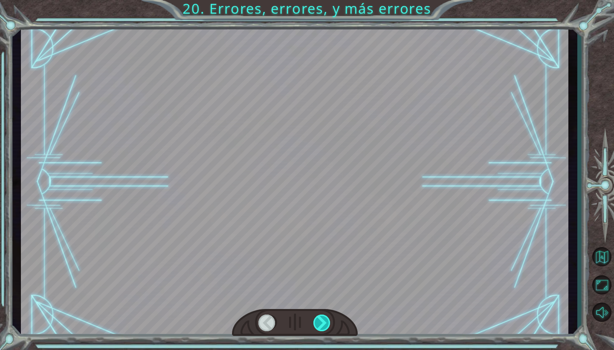
click at [319, 329] on div at bounding box center [321, 322] width 17 height 17
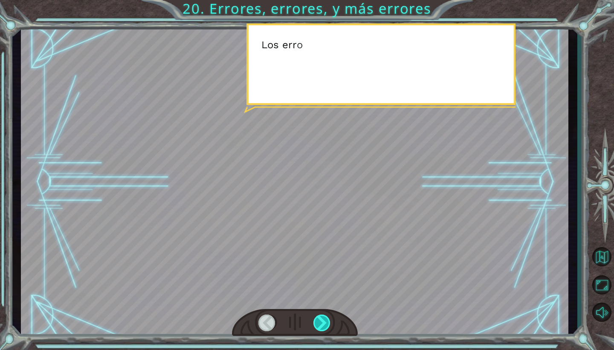
click at [319, 329] on div at bounding box center [321, 322] width 17 height 17
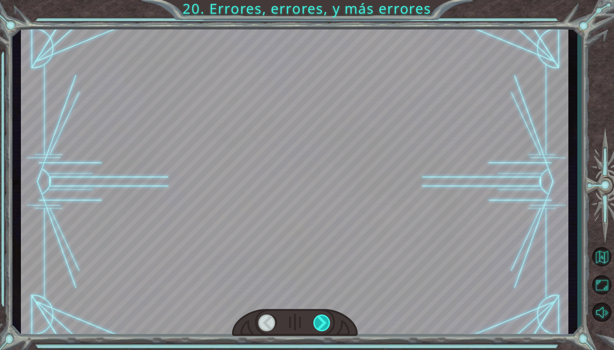
click at [319, 329] on div at bounding box center [321, 322] width 17 height 17
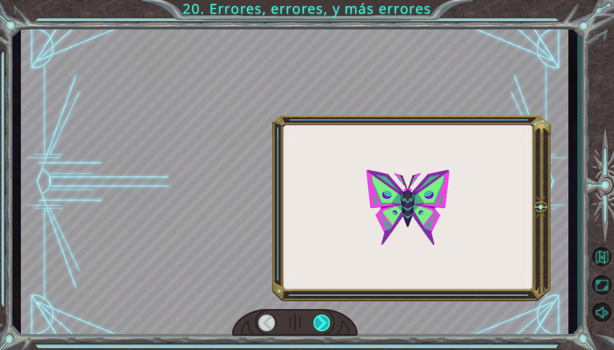
click at [319, 329] on div at bounding box center [321, 322] width 17 height 17
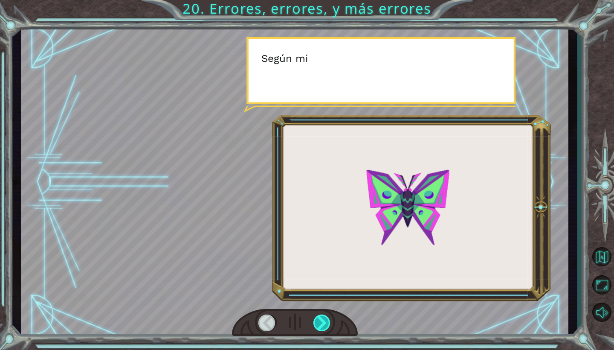
click at [319, 329] on div at bounding box center [321, 322] width 17 height 17
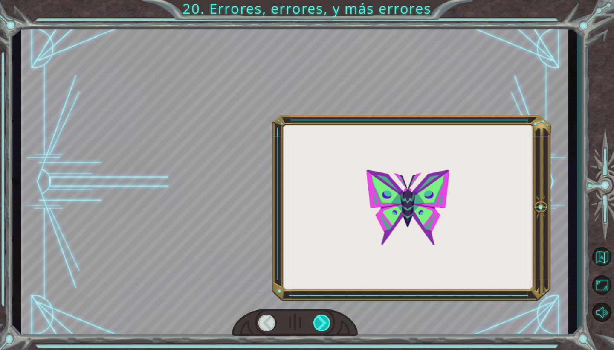
click at [319, 329] on div at bounding box center [321, 322] width 17 height 17
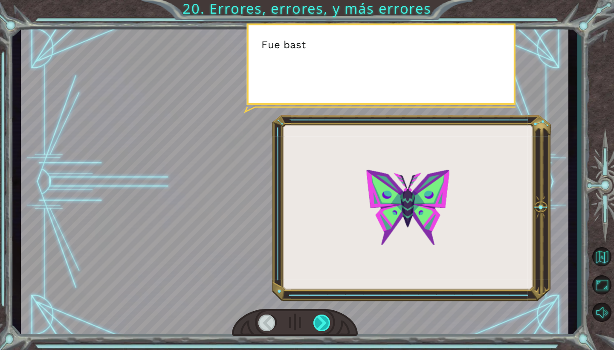
click at [319, 329] on div at bounding box center [321, 322] width 17 height 17
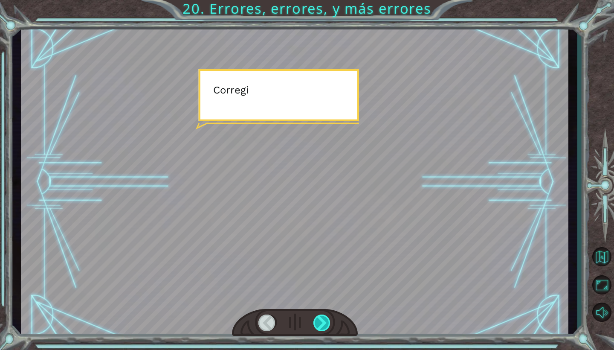
click at [319, 329] on div at bounding box center [321, 322] width 17 height 17
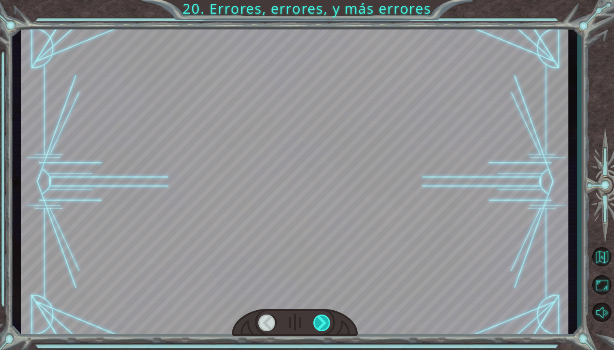
click at [319, 329] on div at bounding box center [321, 322] width 17 height 17
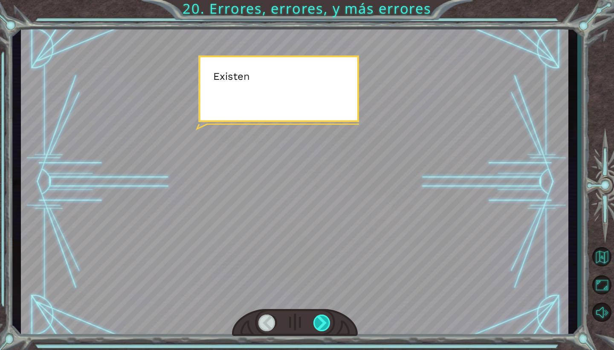
click at [319, 329] on div at bounding box center [321, 322] width 17 height 17
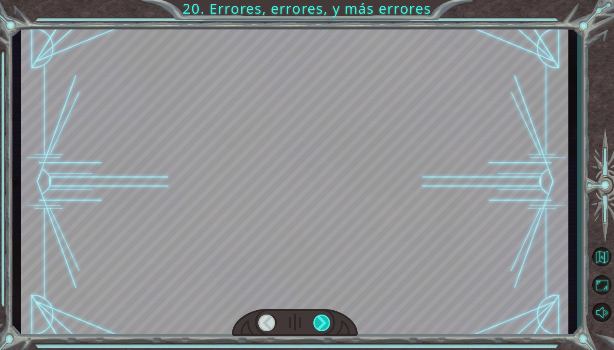
click at [319, 329] on div at bounding box center [321, 322] width 17 height 17
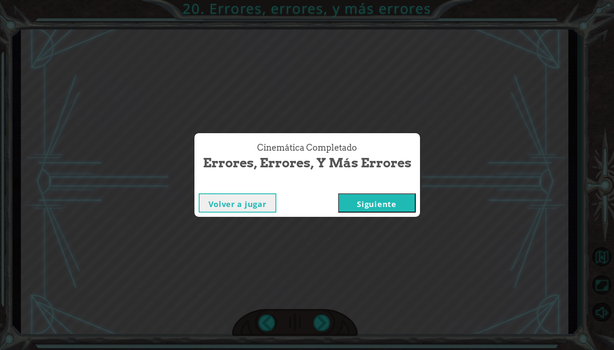
click at [396, 202] on button "Siguiente" at bounding box center [377, 202] width 78 height 19
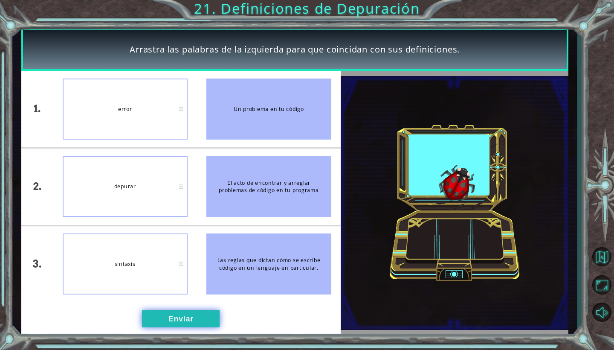
click at [179, 317] on button "Enviar" at bounding box center [181, 318] width 78 height 17
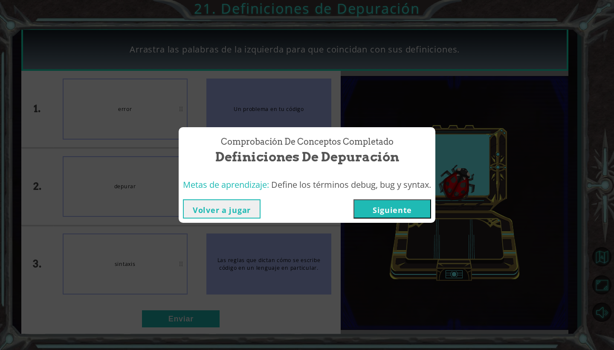
click at [387, 214] on button "Siguiente" at bounding box center [393, 208] width 78 height 19
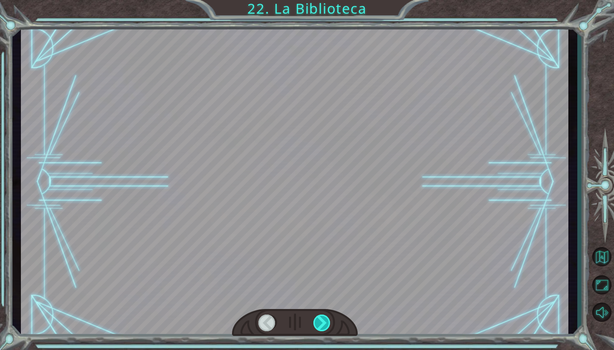
click at [322, 321] on div at bounding box center [321, 322] width 17 height 17
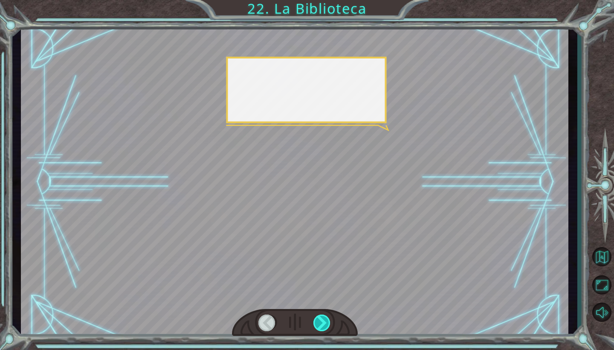
click at [322, 321] on div at bounding box center [321, 322] width 17 height 17
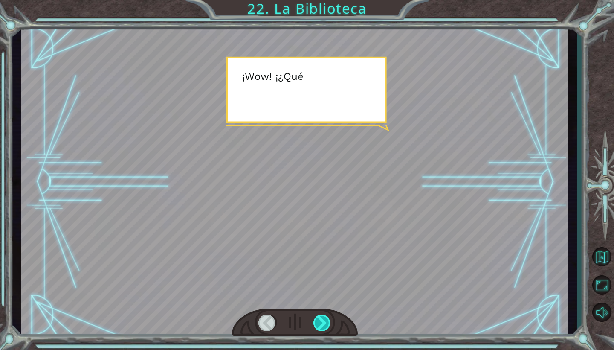
click at [322, 321] on div at bounding box center [321, 322] width 17 height 17
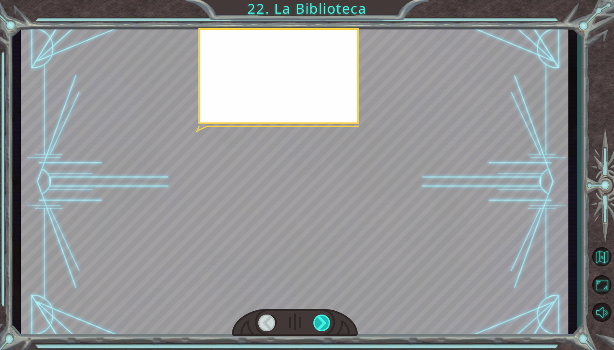
click at [322, 321] on div at bounding box center [321, 322] width 17 height 17
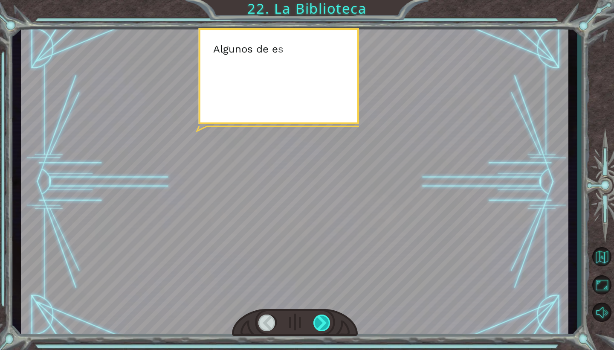
click at [322, 321] on div at bounding box center [321, 322] width 17 height 17
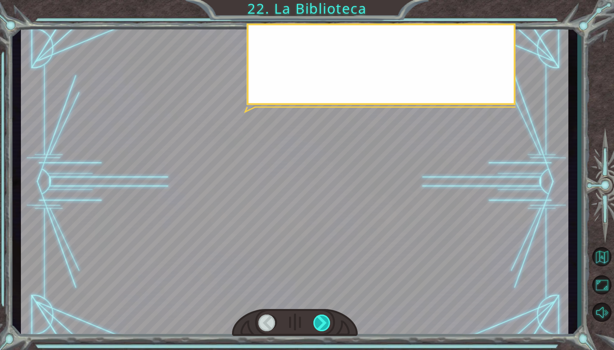
click at [322, 321] on div at bounding box center [321, 322] width 17 height 17
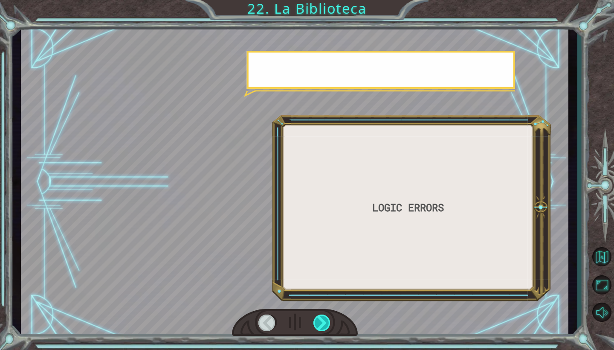
click at [322, 321] on div at bounding box center [321, 322] width 17 height 17
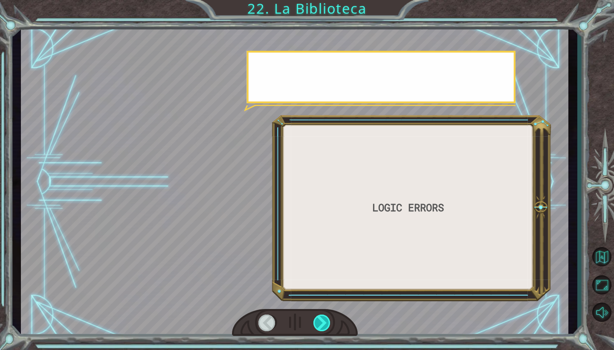
click at [322, 321] on div at bounding box center [321, 322] width 17 height 17
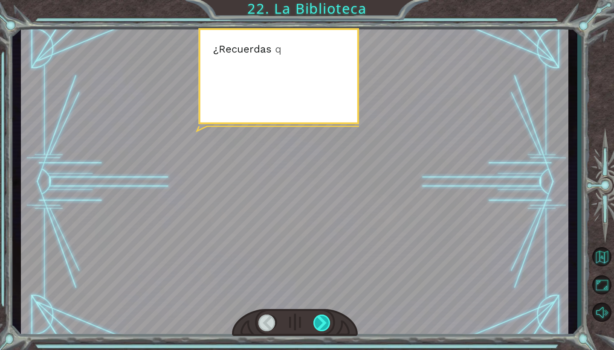
click at [322, 321] on div at bounding box center [321, 322] width 17 height 17
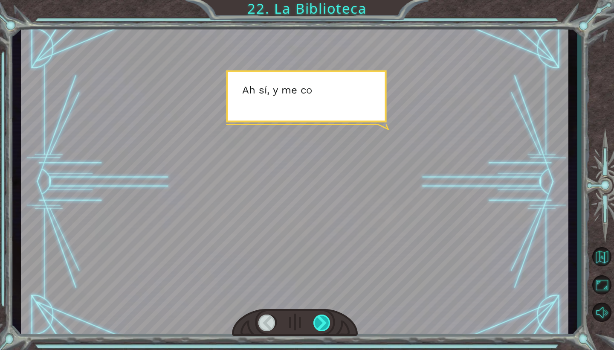
click at [322, 321] on div at bounding box center [321, 322] width 17 height 17
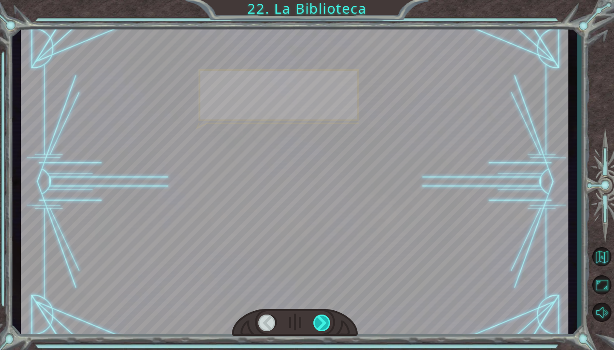
click at [322, 321] on div at bounding box center [321, 322] width 17 height 17
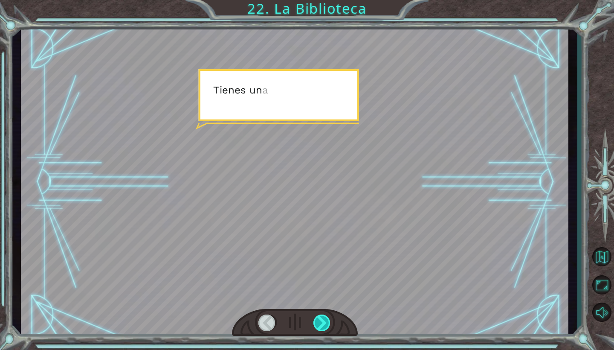
click at [322, 321] on div at bounding box center [321, 322] width 17 height 17
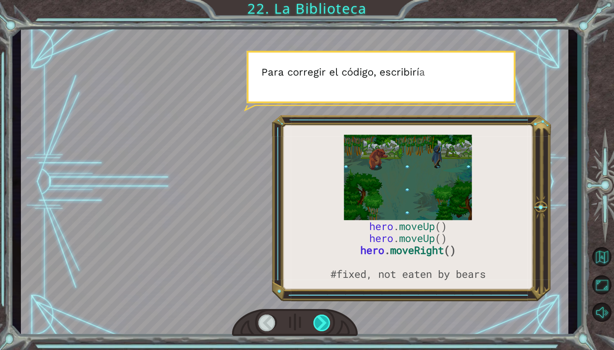
click at [322, 321] on div at bounding box center [321, 322] width 17 height 17
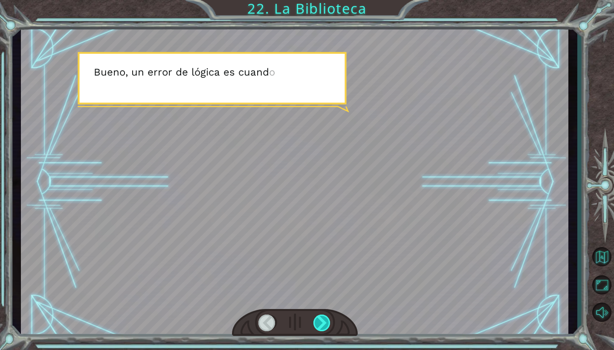
click at [322, 321] on div at bounding box center [321, 322] width 17 height 17
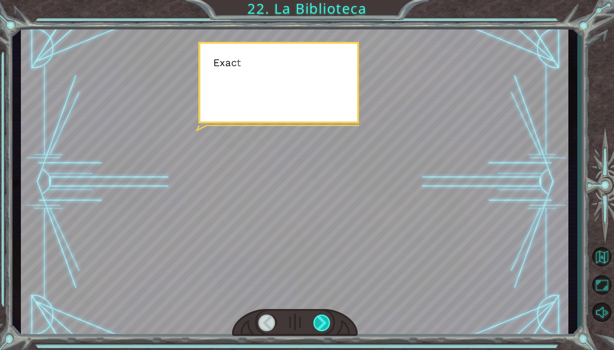
click at [322, 321] on div at bounding box center [321, 322] width 17 height 17
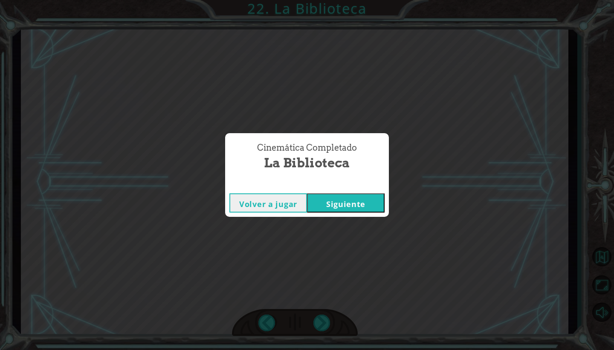
click at [366, 211] on button "Siguiente" at bounding box center [346, 202] width 78 height 19
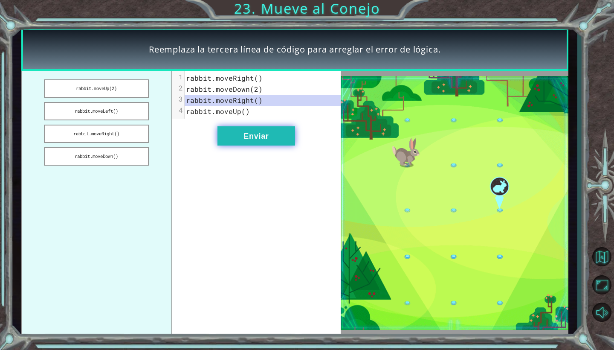
click at [260, 137] on button "Enviar" at bounding box center [256, 135] width 78 height 19
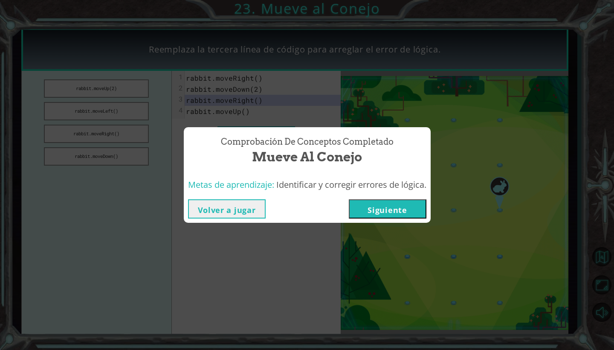
click at [396, 210] on button "Siguiente" at bounding box center [388, 208] width 78 height 19
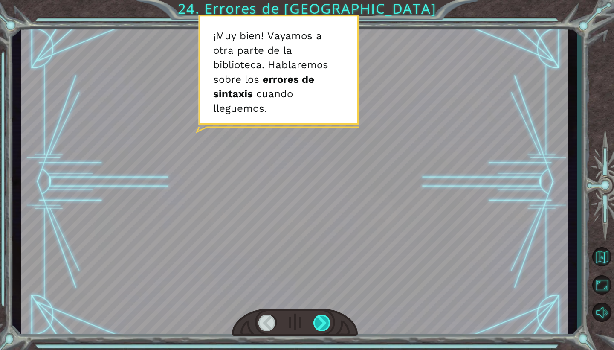
click at [322, 322] on div at bounding box center [321, 322] width 17 height 17
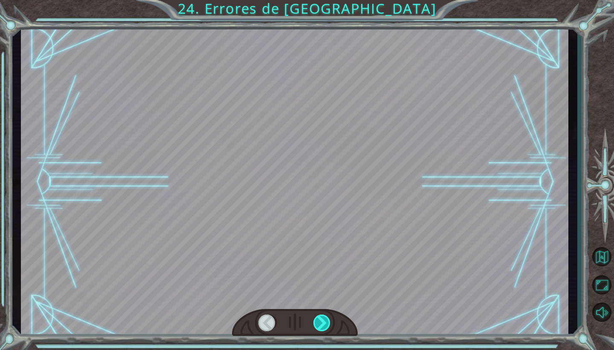
click at [322, 322] on div at bounding box center [321, 322] width 17 height 17
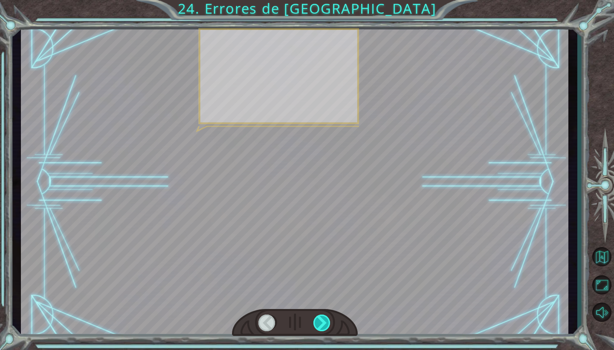
click at [322, 322] on div at bounding box center [321, 322] width 17 height 17
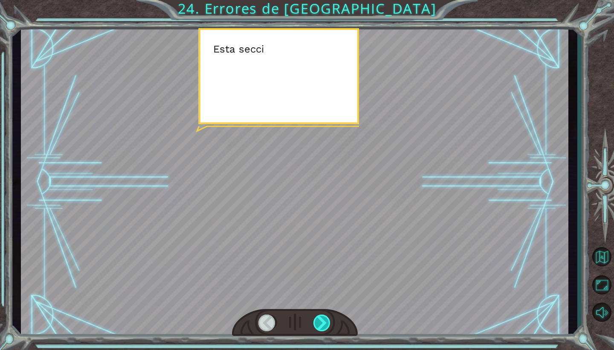
click at [322, 322] on div at bounding box center [321, 322] width 17 height 17
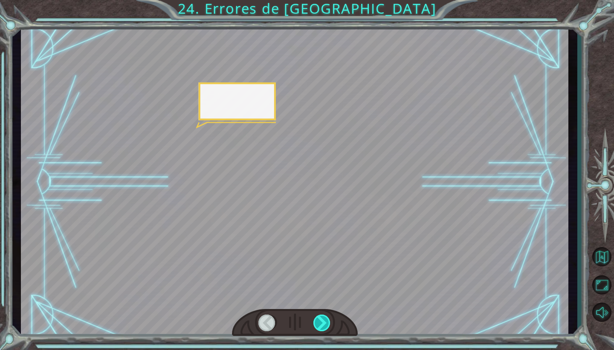
click at [322, 322] on div at bounding box center [321, 322] width 17 height 17
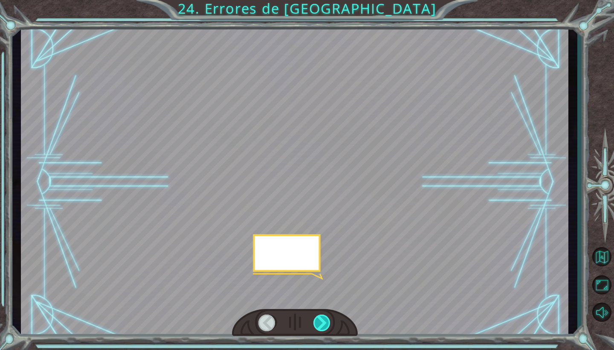
click at [322, 322] on div at bounding box center [321, 322] width 17 height 17
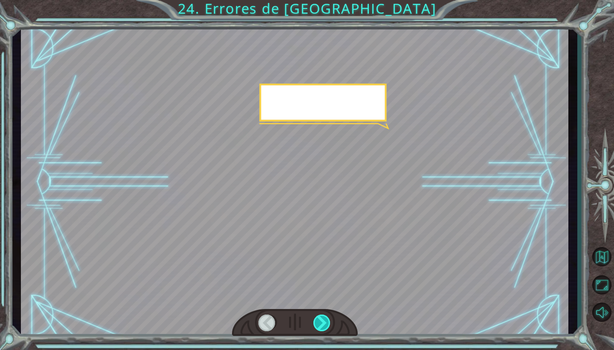
click at [322, 322] on div at bounding box center [321, 322] width 17 height 17
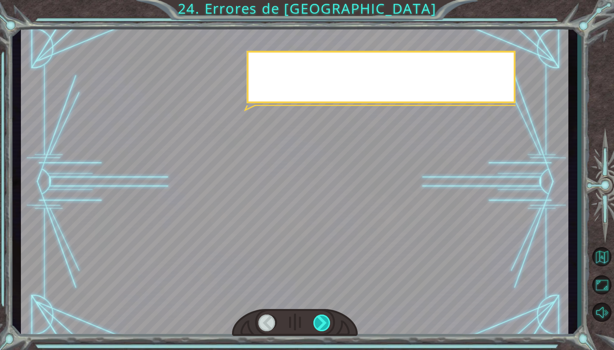
click at [322, 322] on div at bounding box center [321, 322] width 17 height 17
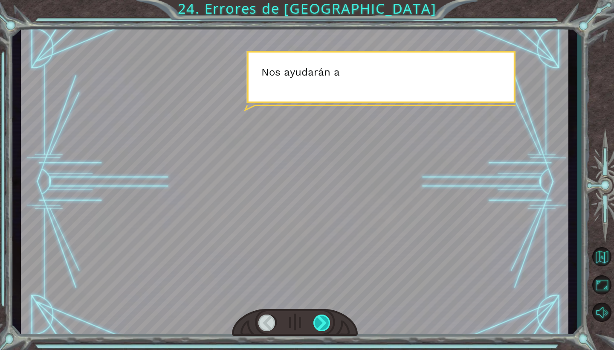
click at [322, 322] on div at bounding box center [321, 322] width 17 height 17
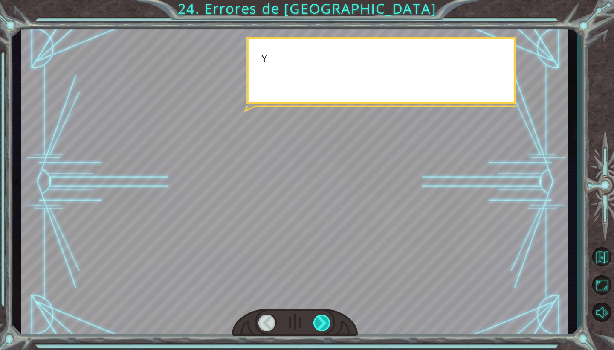
click at [322, 322] on div at bounding box center [321, 322] width 17 height 17
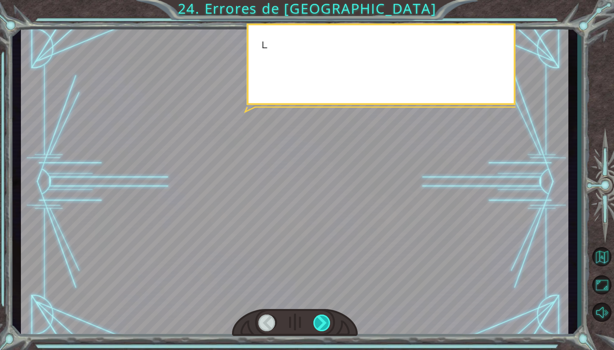
click at [322, 322] on div at bounding box center [321, 322] width 17 height 17
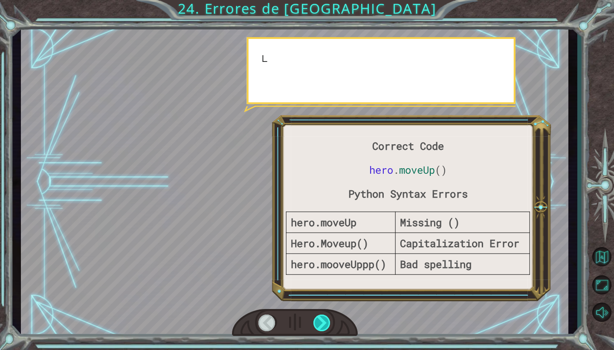
click at [322, 322] on div at bounding box center [321, 322] width 17 height 17
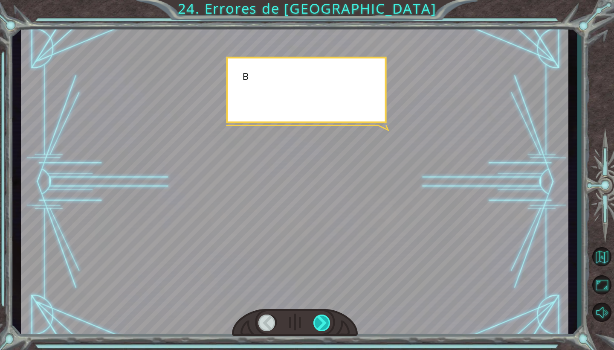
click at [322, 322] on div at bounding box center [321, 322] width 17 height 17
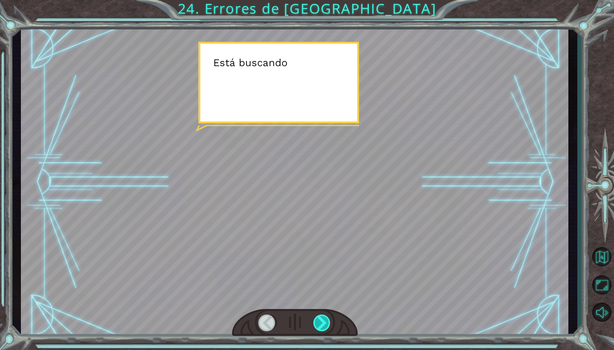
click at [322, 322] on div at bounding box center [321, 322] width 17 height 17
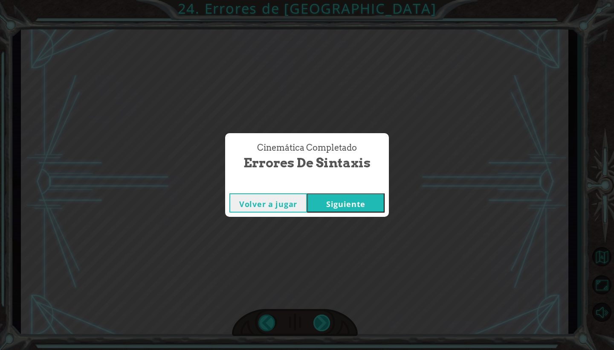
click at [322, 322] on div "Cinemática Completado Errores de Sintaxis Volver a jugar Siguiente" at bounding box center [307, 175] width 614 height 350
click at [364, 201] on button "Siguiente" at bounding box center [346, 202] width 78 height 19
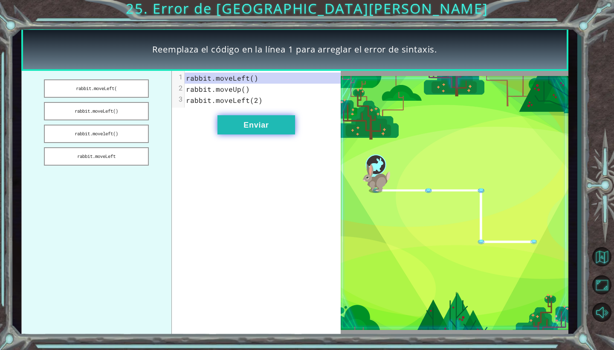
click at [259, 129] on button "Enviar" at bounding box center [256, 124] width 78 height 19
